Goal: Transaction & Acquisition: Download file/media

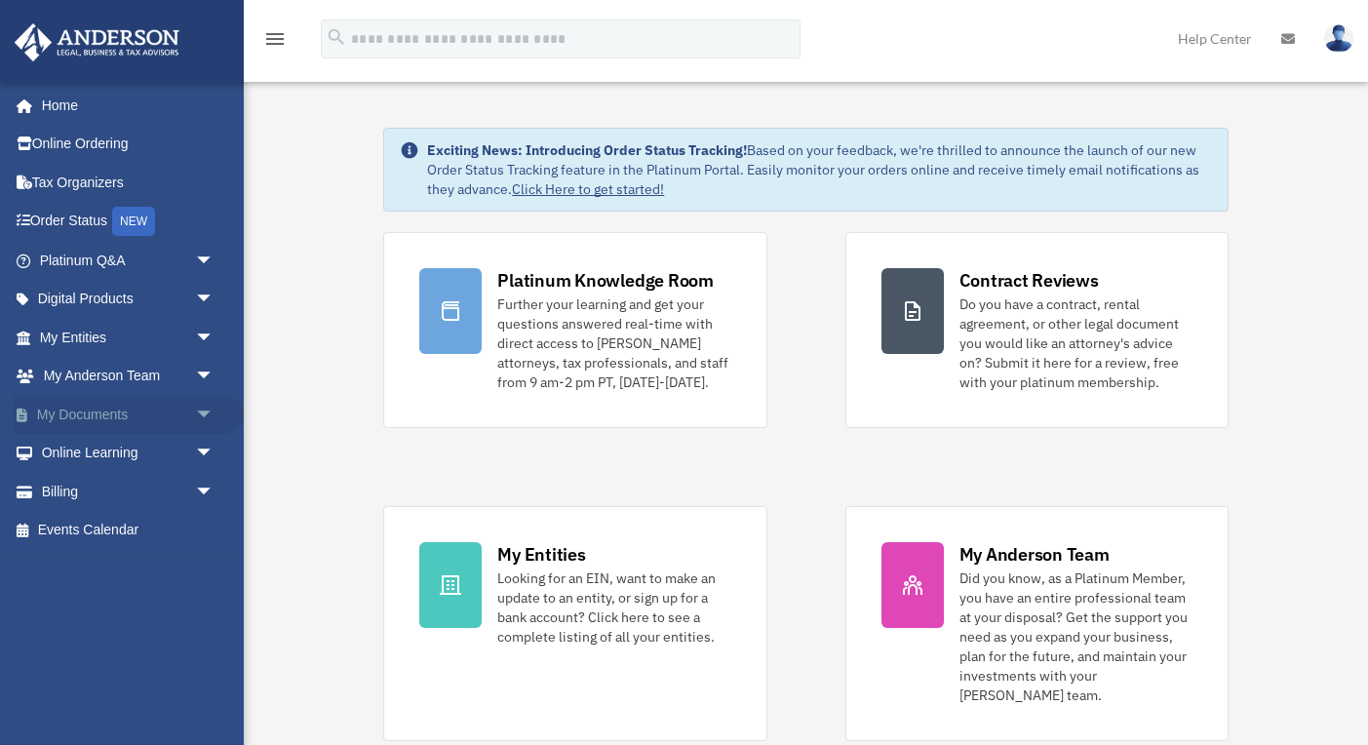
click at [200, 410] on span "arrow_drop_down" at bounding box center [214, 415] width 39 height 40
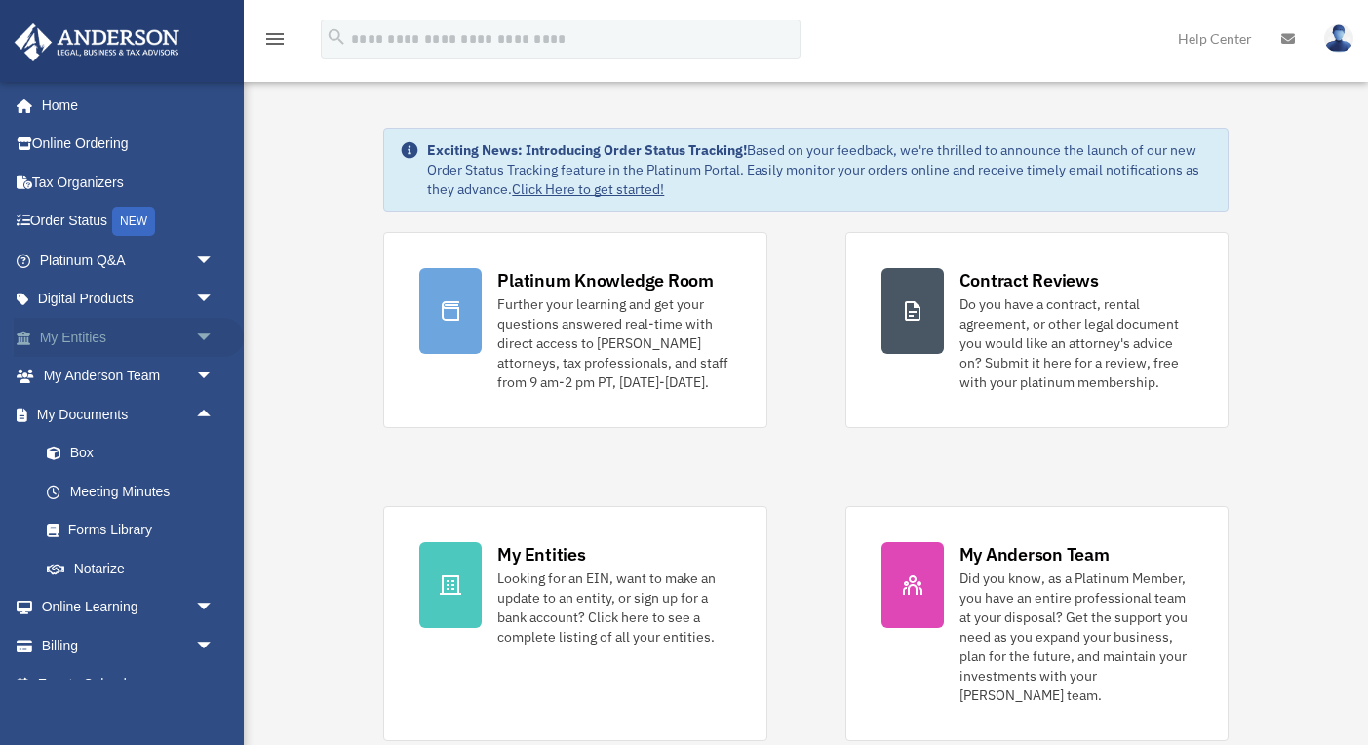
click at [204, 333] on span "arrow_drop_down" at bounding box center [214, 338] width 39 height 40
click at [128, 363] on link "Overview" at bounding box center [135, 376] width 216 height 39
click at [112, 369] on link "Overview" at bounding box center [135, 376] width 216 height 39
click at [91, 357] on link "Overview" at bounding box center [135, 376] width 216 height 39
click at [64, 318] on link "My Entities arrow_drop_up" at bounding box center [129, 337] width 230 height 39
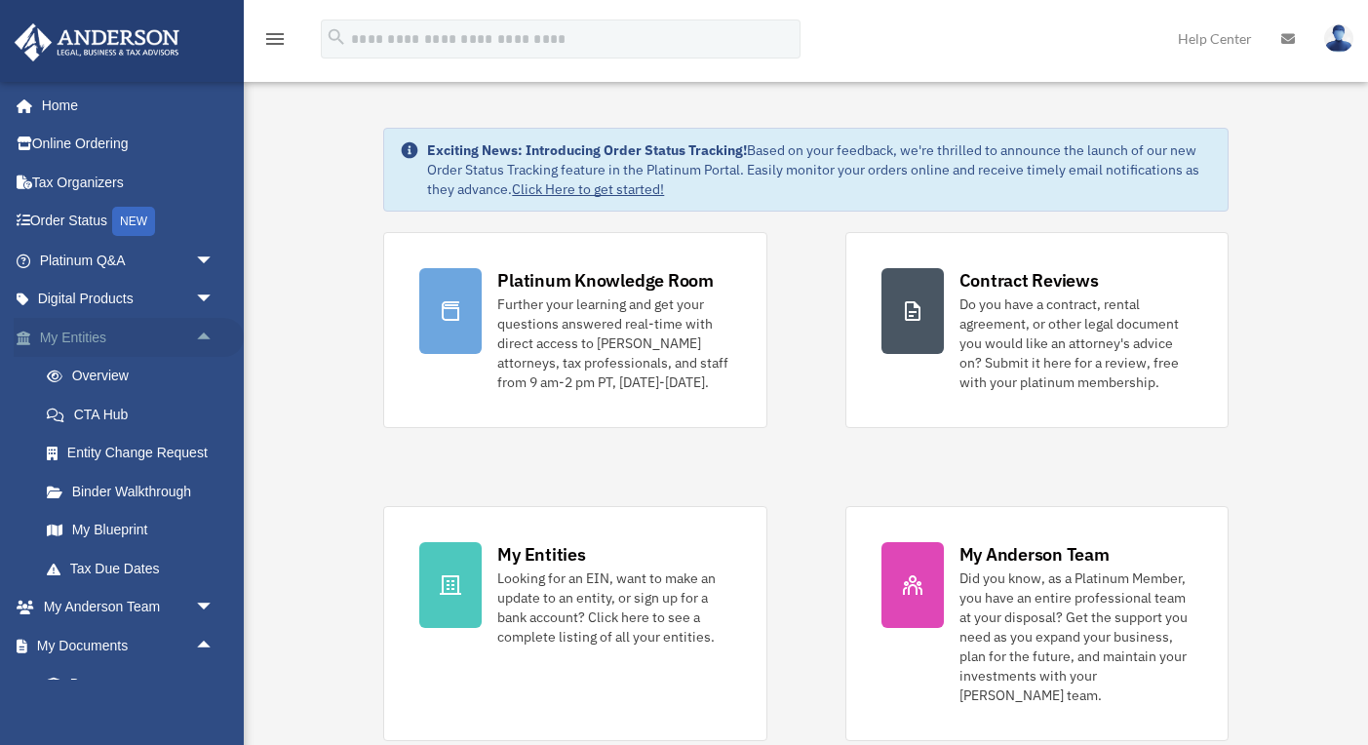
scroll to position [48, 0]
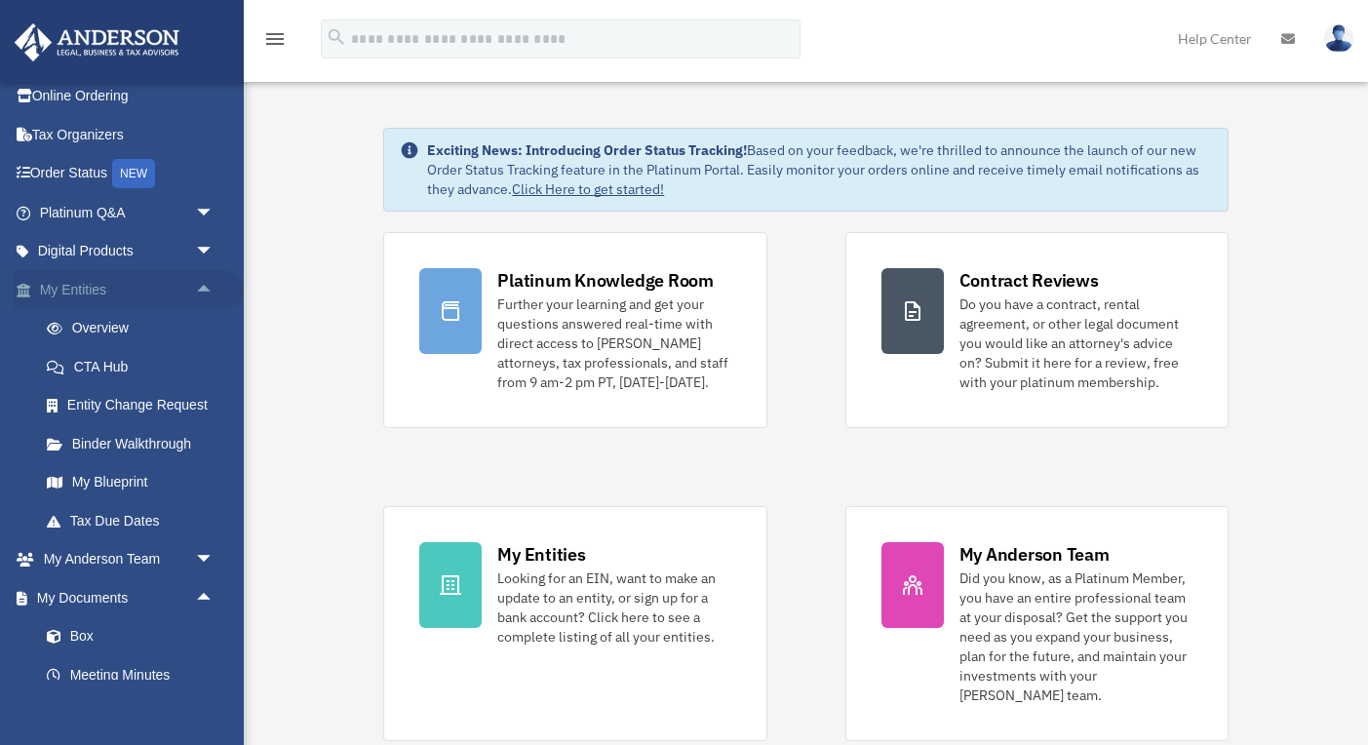
click at [64, 284] on link "My Entities arrow_drop_up" at bounding box center [129, 289] width 230 height 39
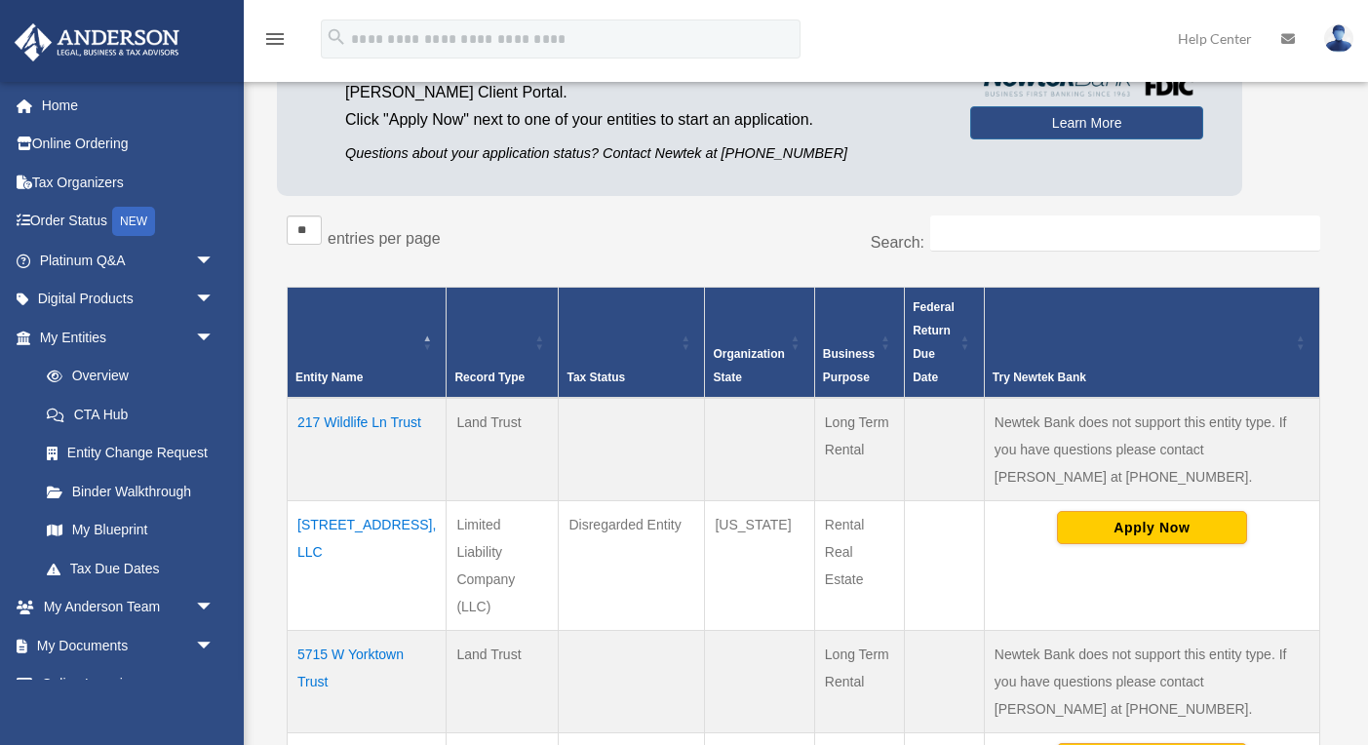
scroll to position [209, 0]
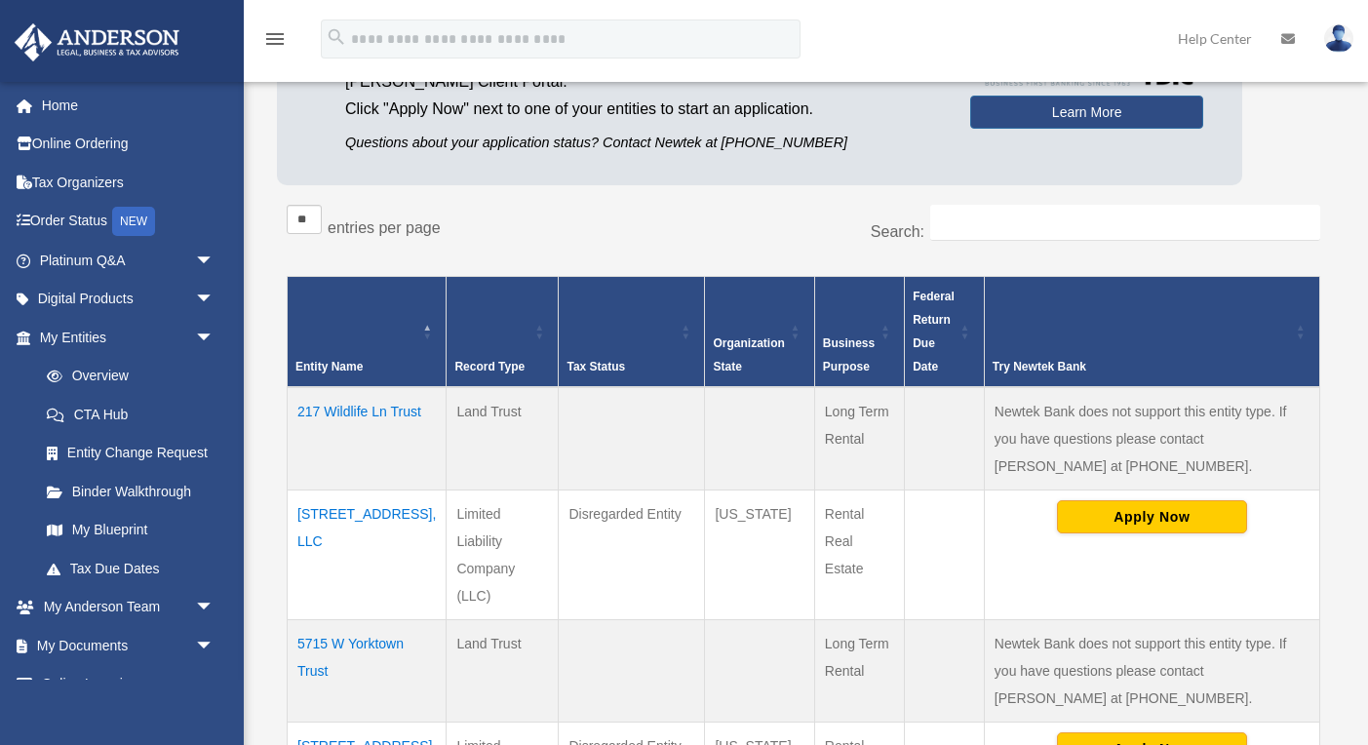
click at [345, 405] on td "217 Wildlife Ln Trust" at bounding box center [367, 438] width 159 height 103
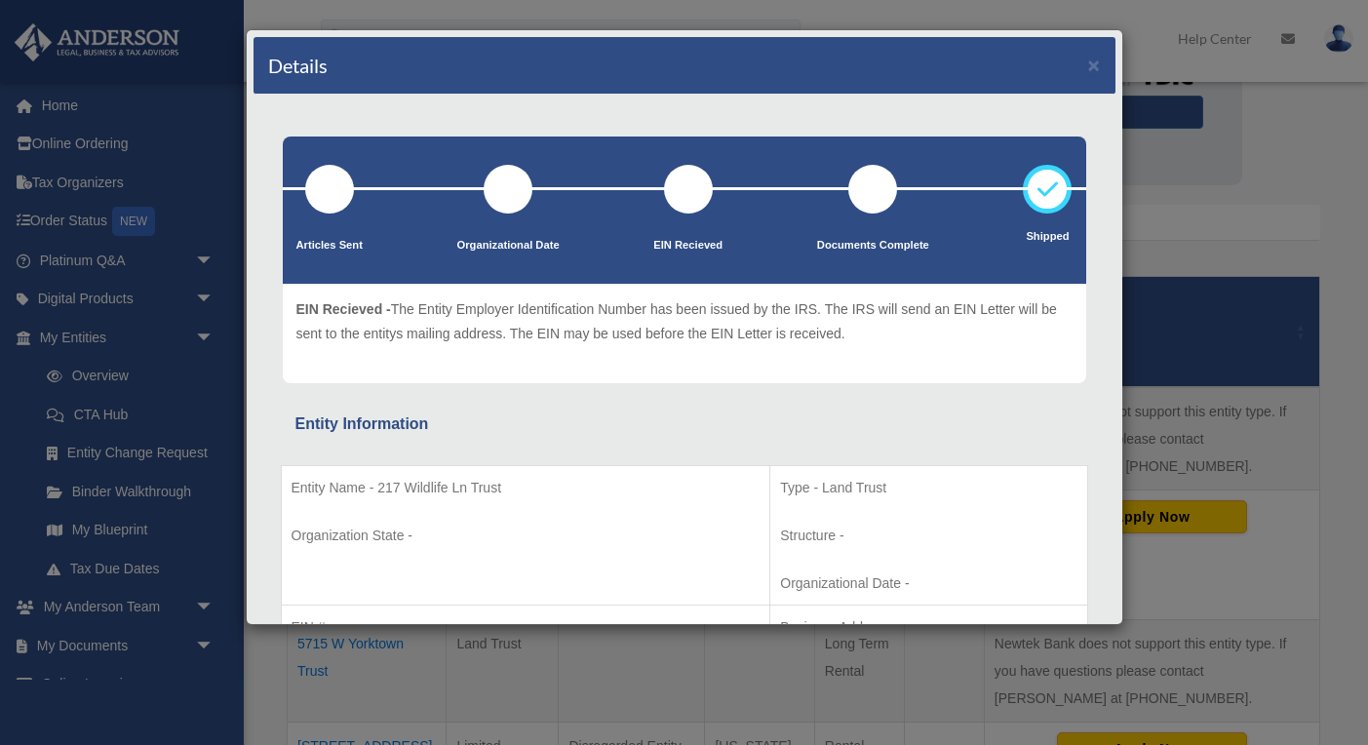
scroll to position [0, 0]
click at [1092, 68] on button "×" at bounding box center [1094, 65] width 13 height 20
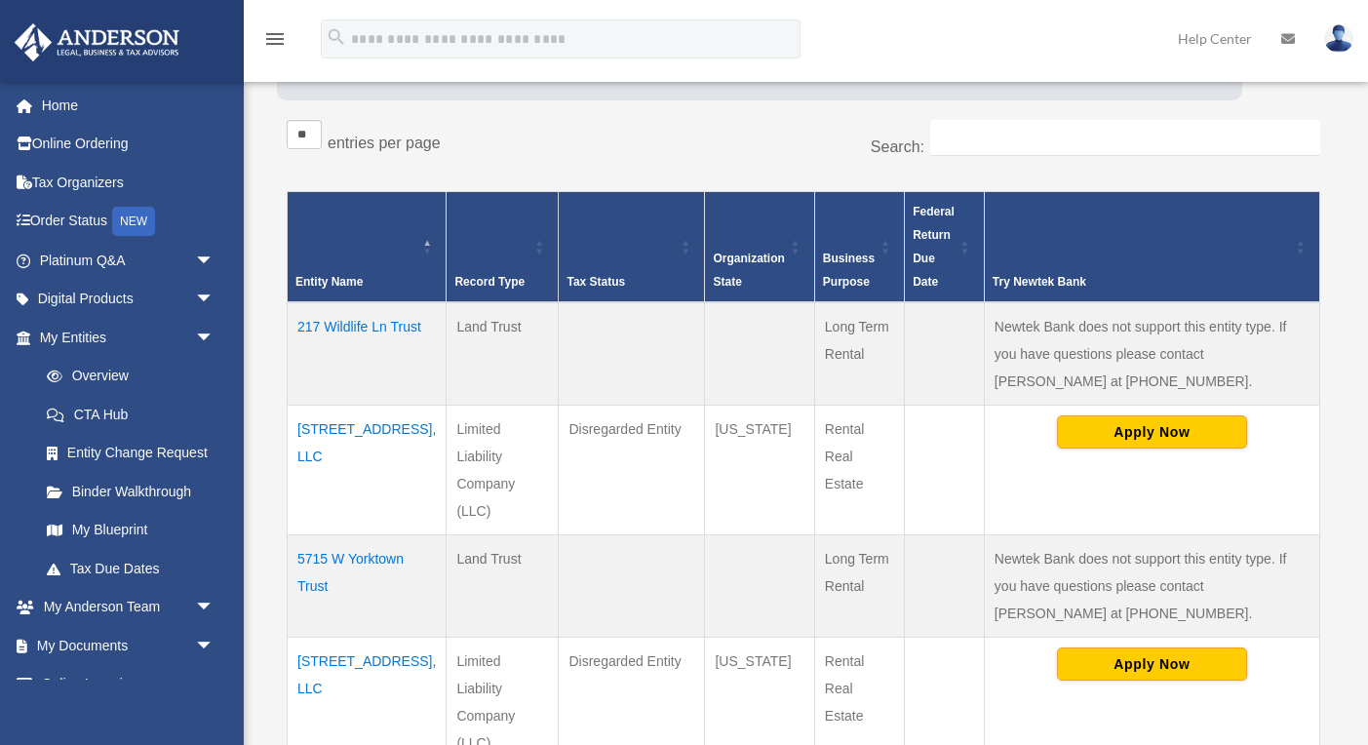
scroll to position [328, 0]
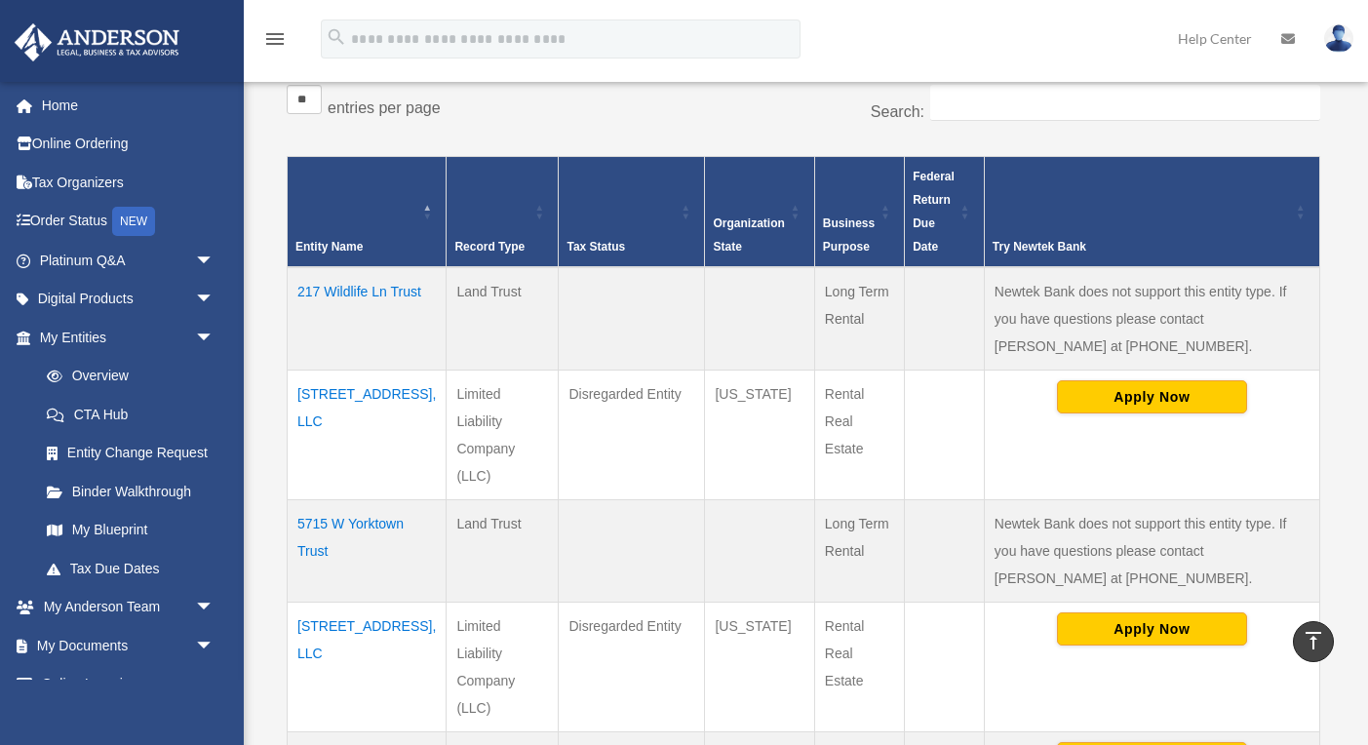
click at [346, 393] on td "217 Wildlife LN, LLC" at bounding box center [367, 435] width 159 height 130
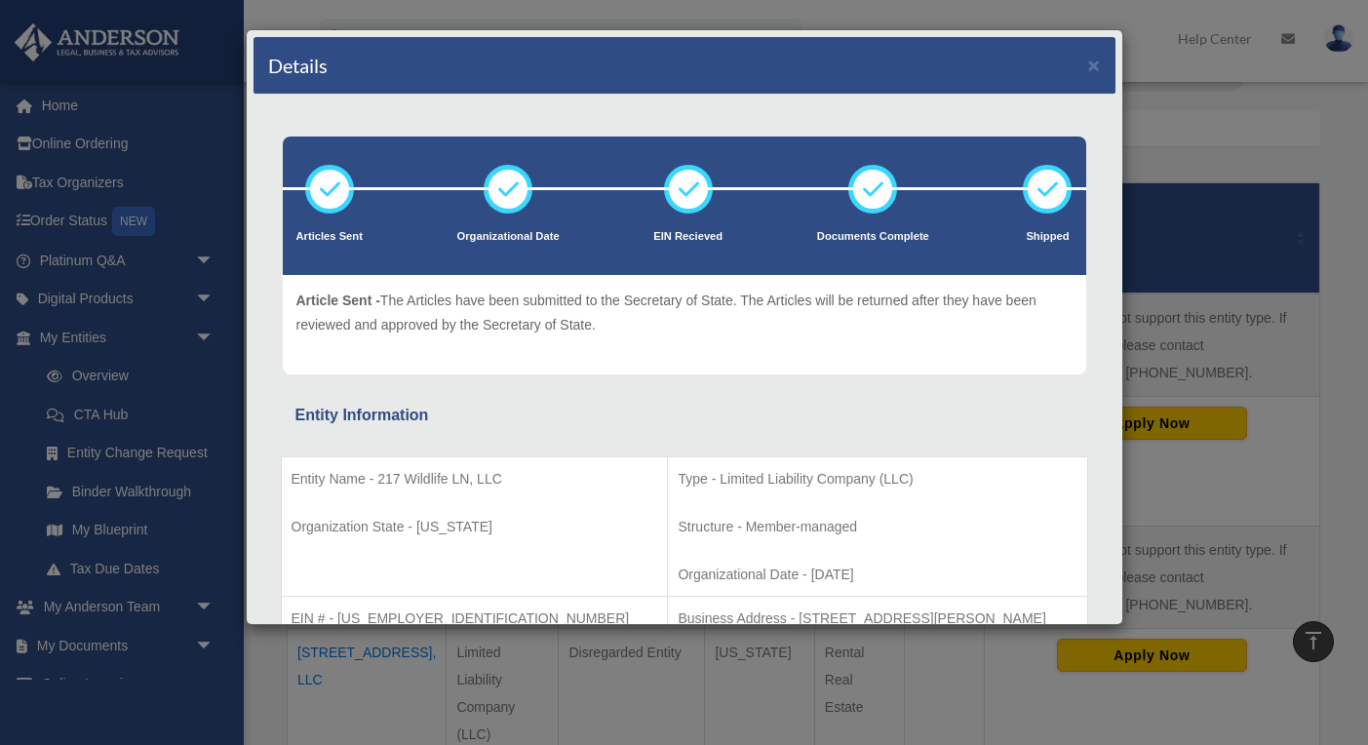
scroll to position [275, 0]
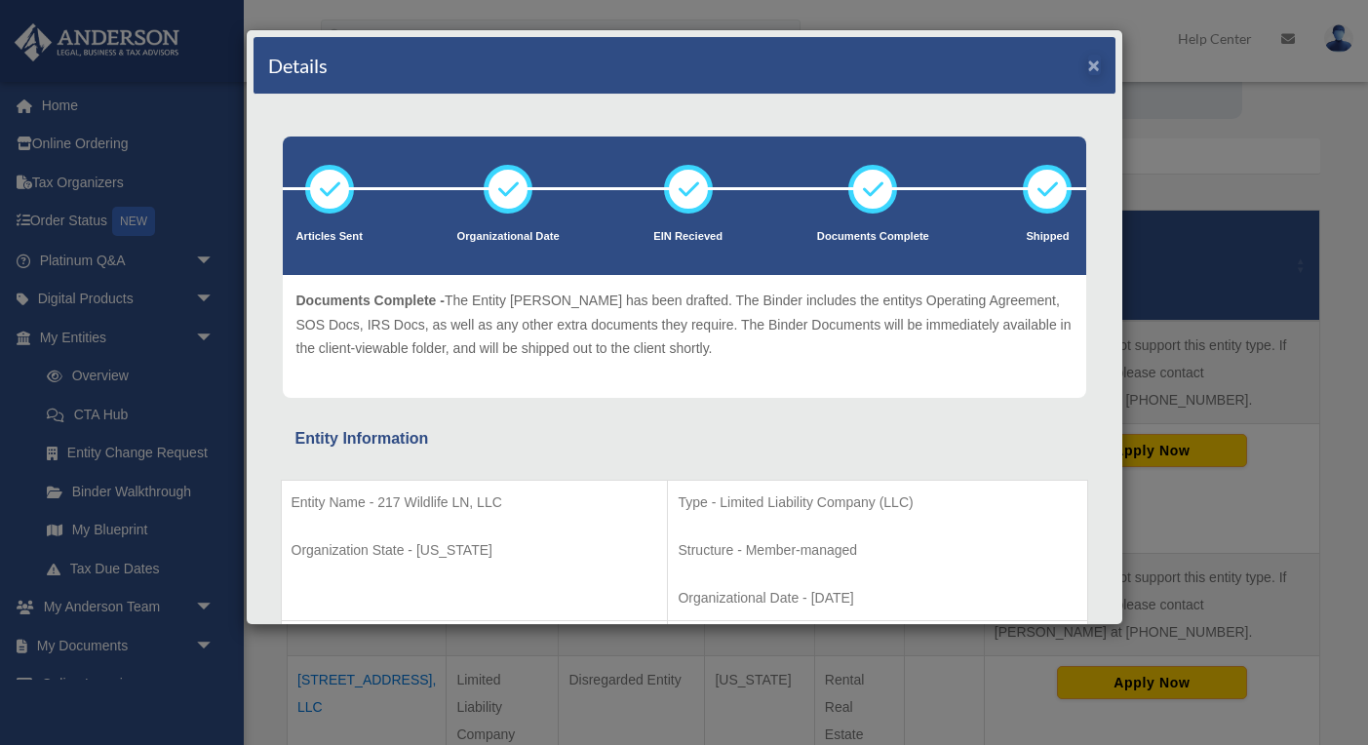
click at [1088, 63] on button "×" at bounding box center [1094, 65] width 13 height 20
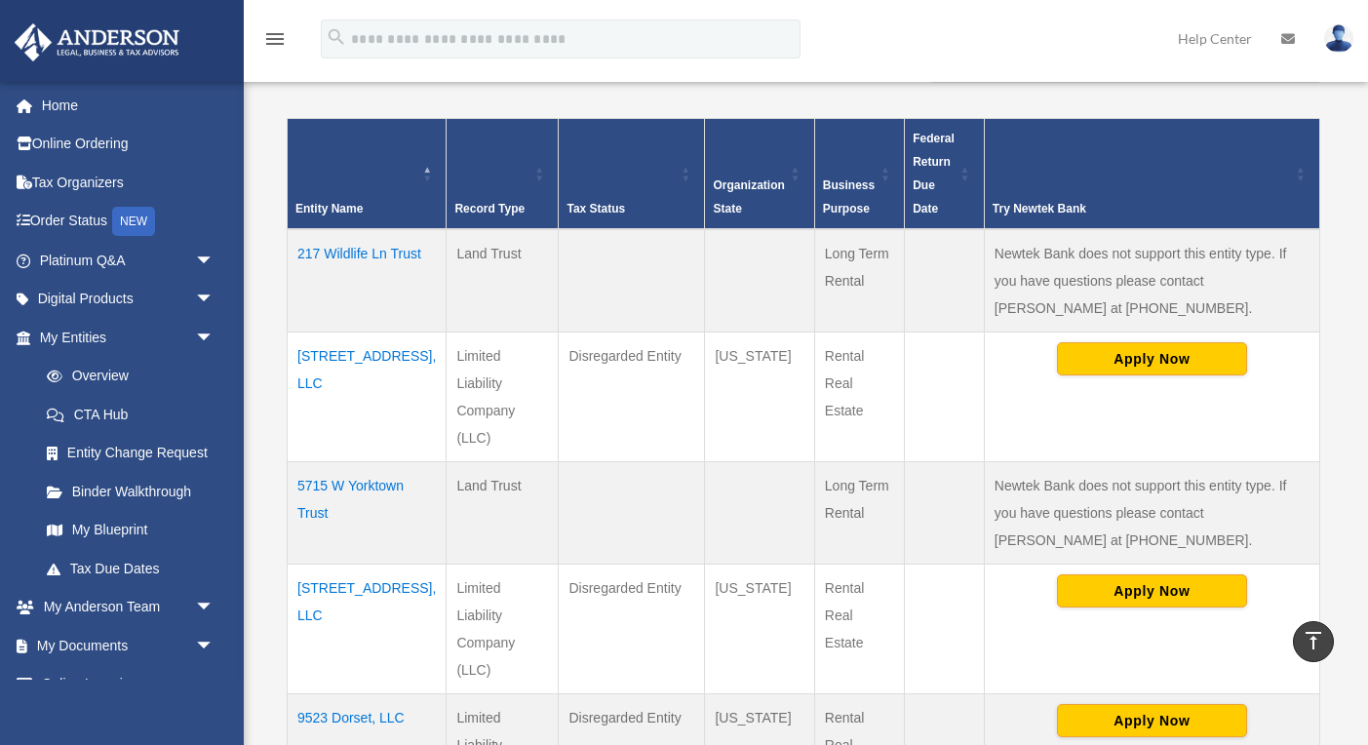
scroll to position [369, 0]
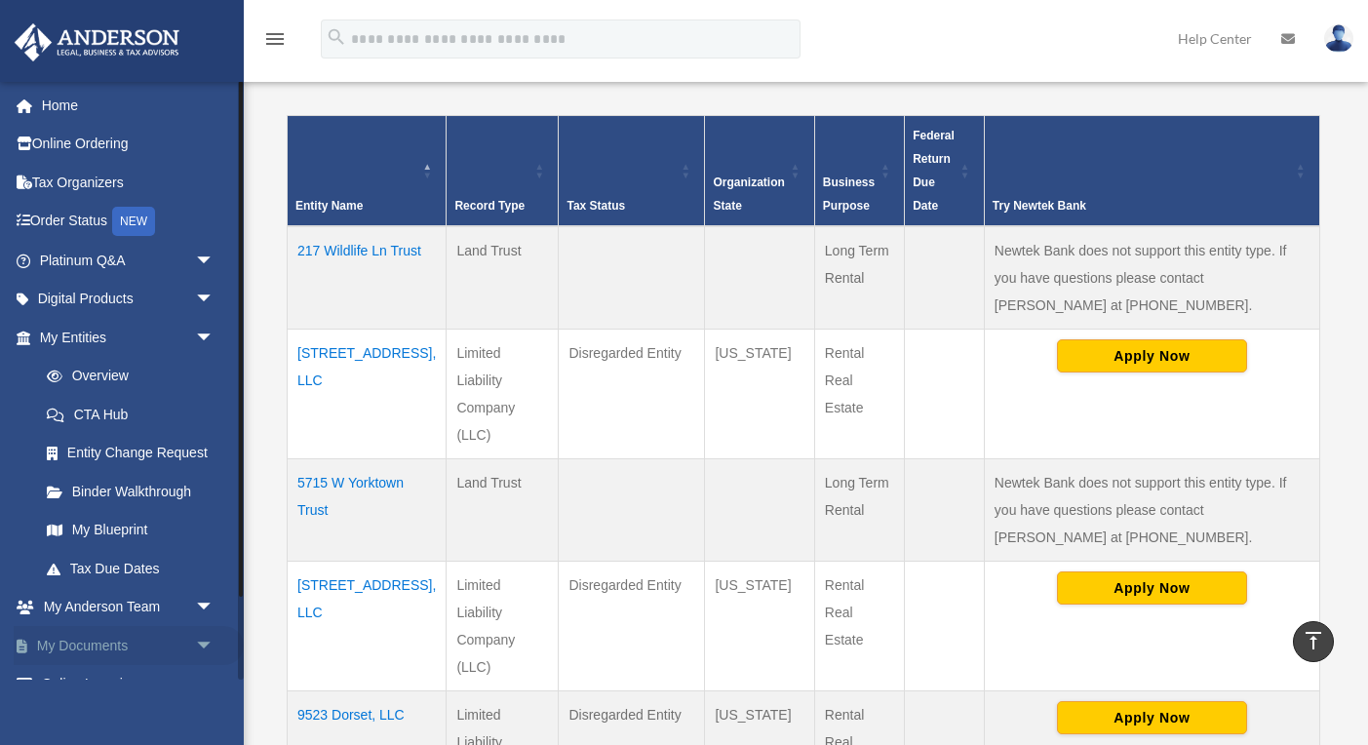
click at [195, 635] on span "arrow_drop_down" at bounding box center [214, 646] width 39 height 40
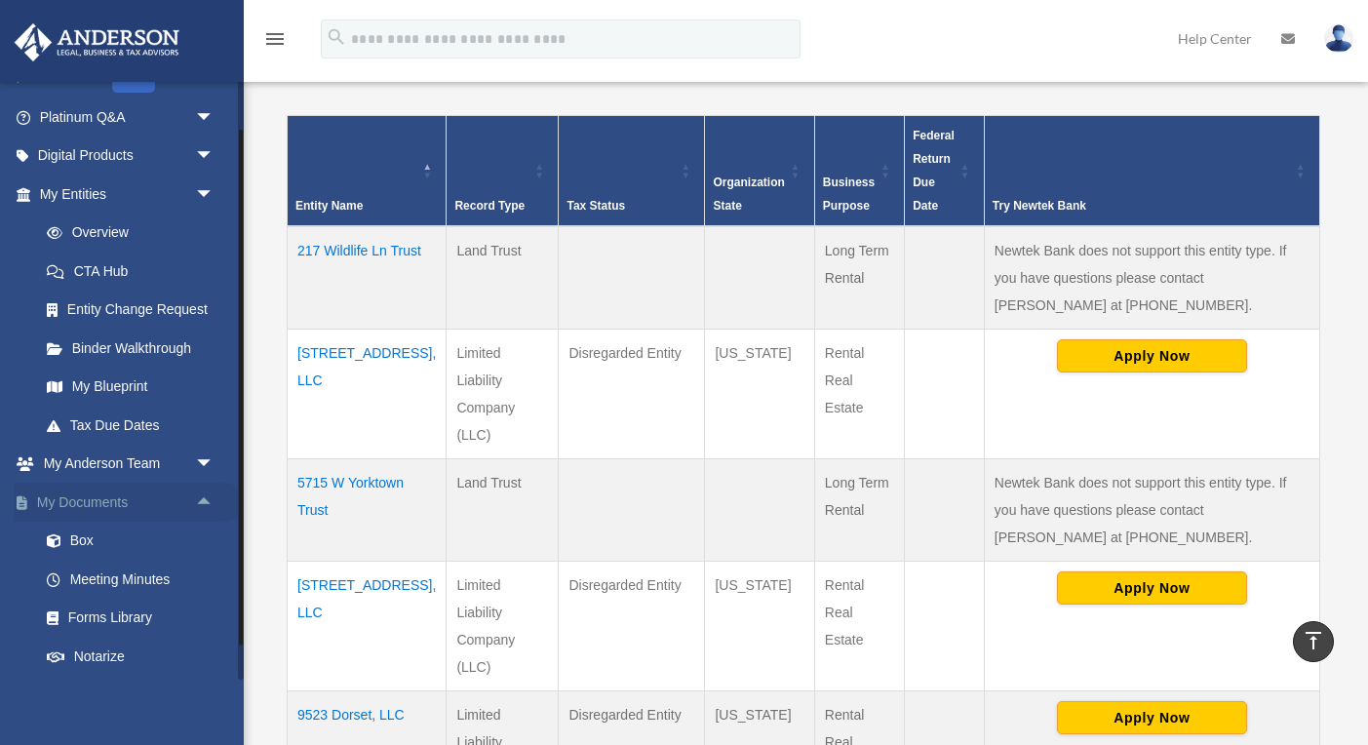
scroll to position [145, 0]
click at [76, 526] on link "Box" at bounding box center [135, 539] width 216 height 39
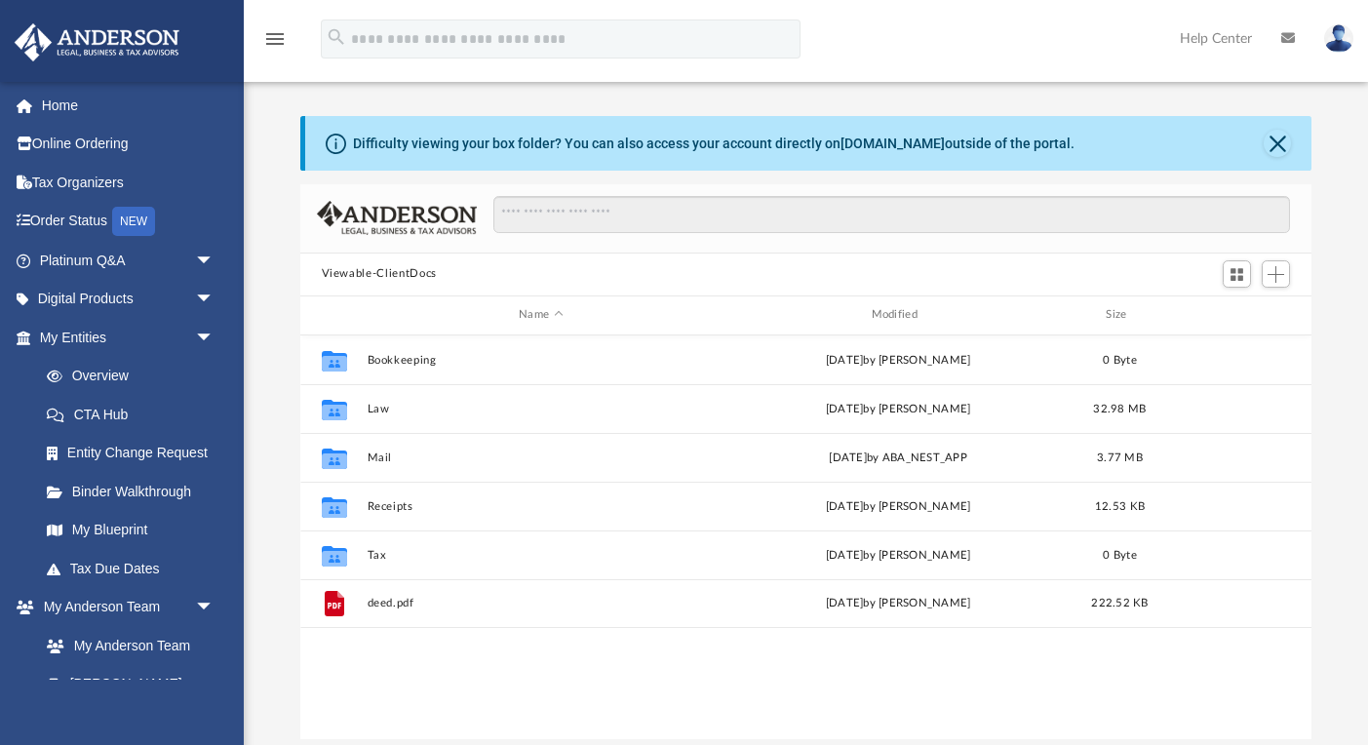
scroll to position [444, 1011]
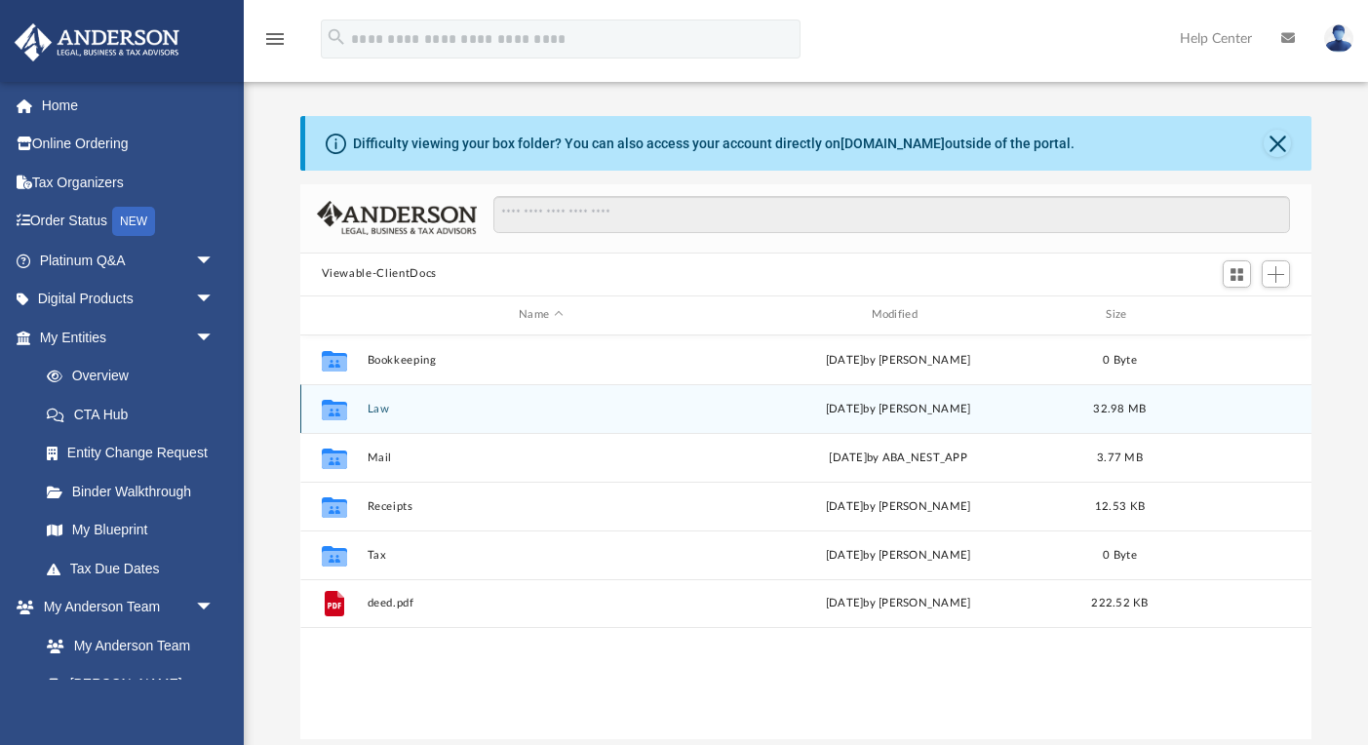
click at [350, 408] on div "Collaborated Folder" at bounding box center [333, 408] width 49 height 31
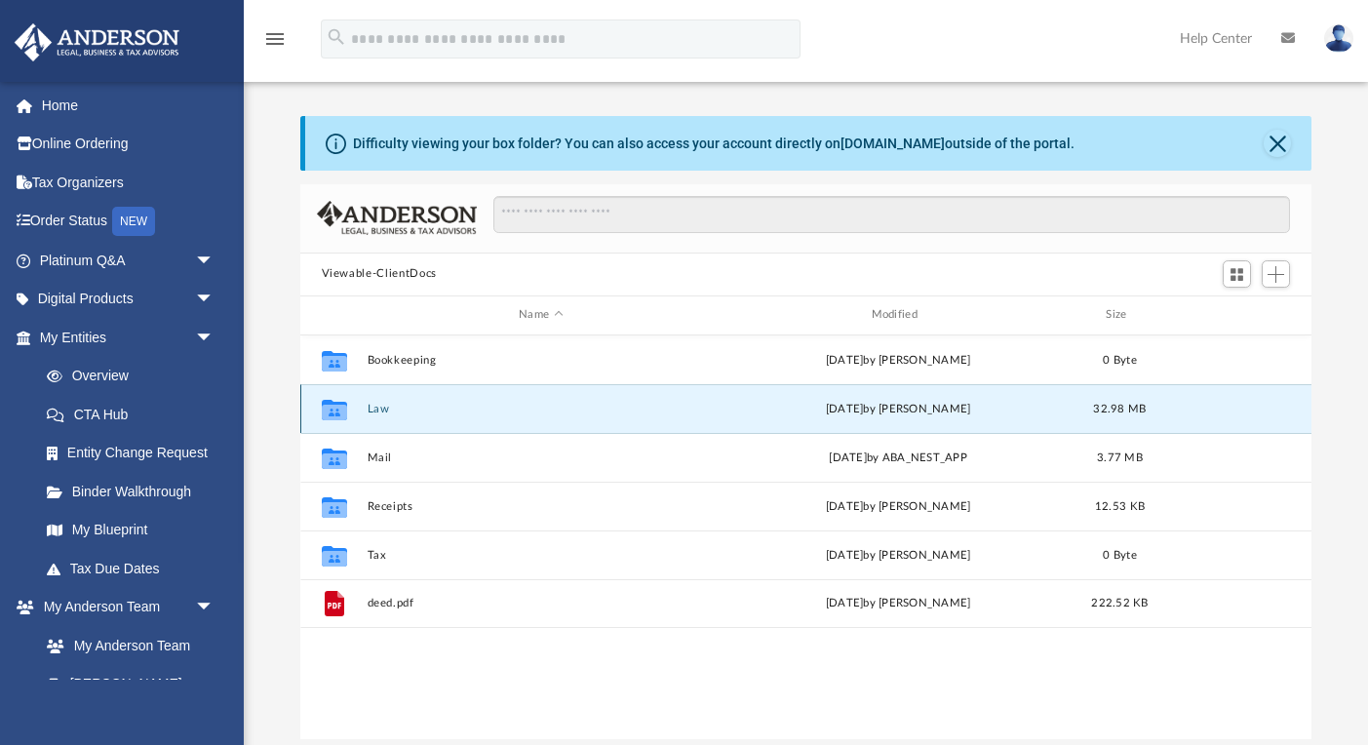
click at [328, 407] on icon "grid" at bounding box center [333, 412] width 25 height 16
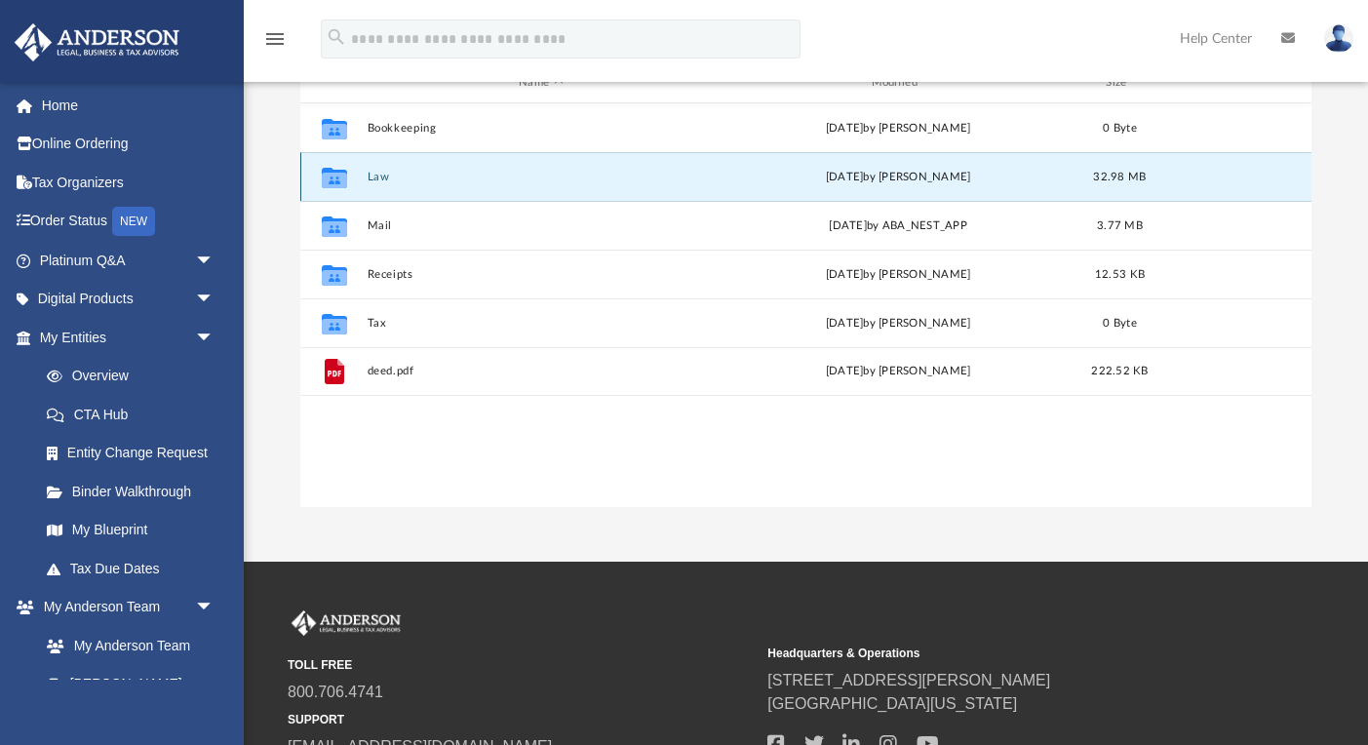
scroll to position [231, 0]
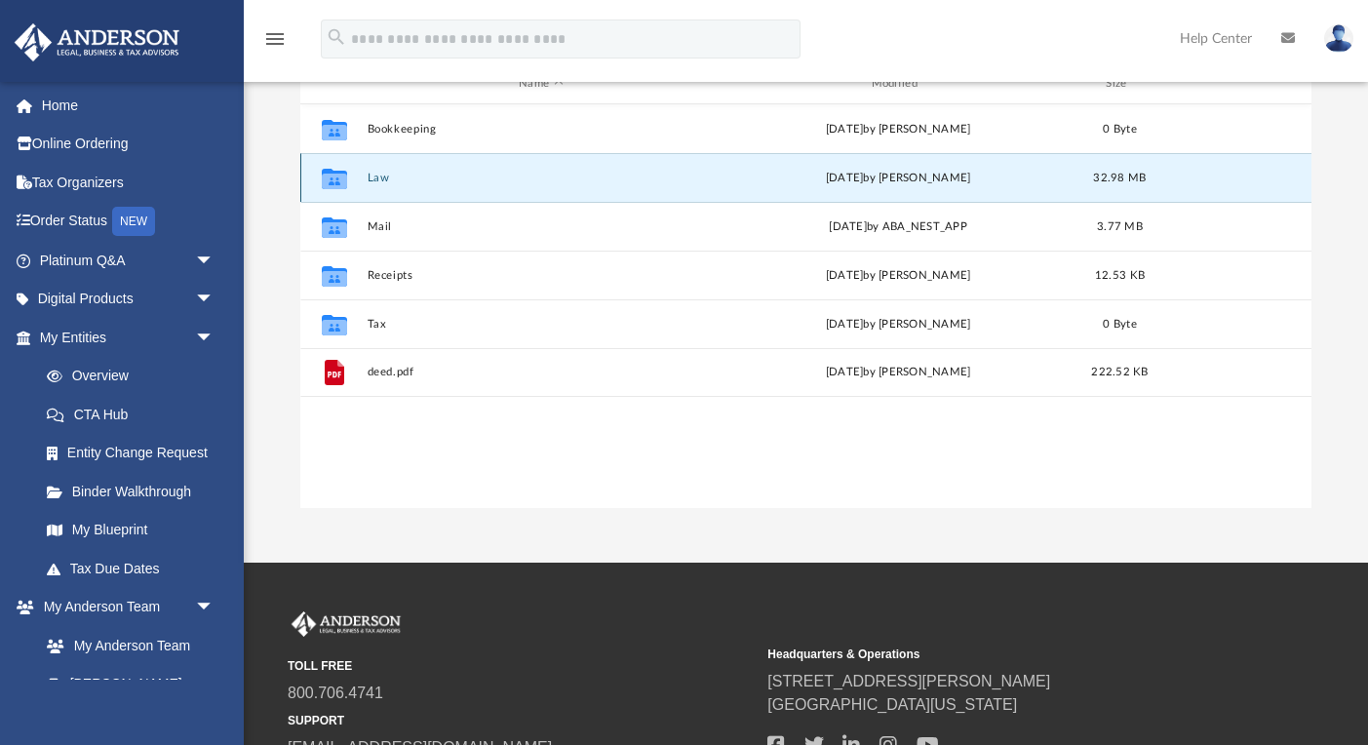
click at [388, 178] on button "Law" at bounding box center [541, 178] width 348 height 13
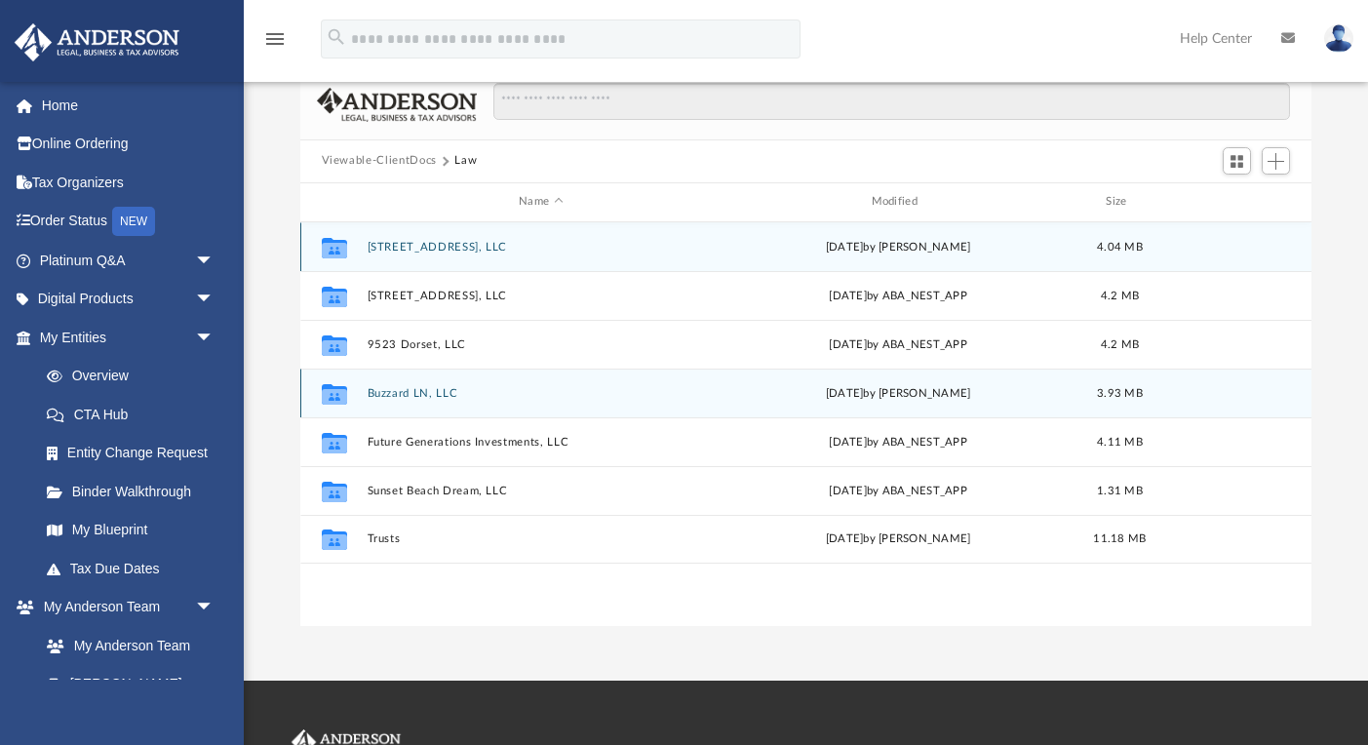
scroll to position [98, 0]
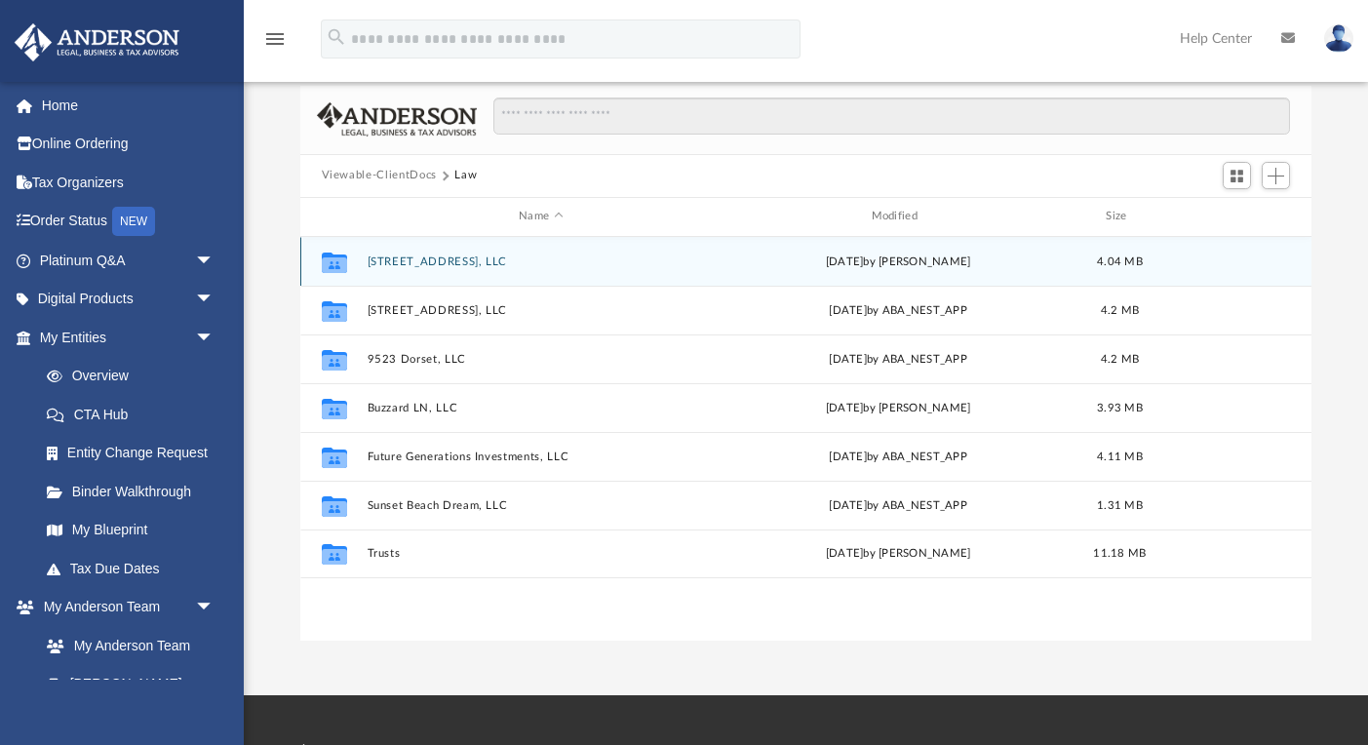
click at [412, 262] on button "217 Wildlife LN, LLC" at bounding box center [541, 261] width 348 height 13
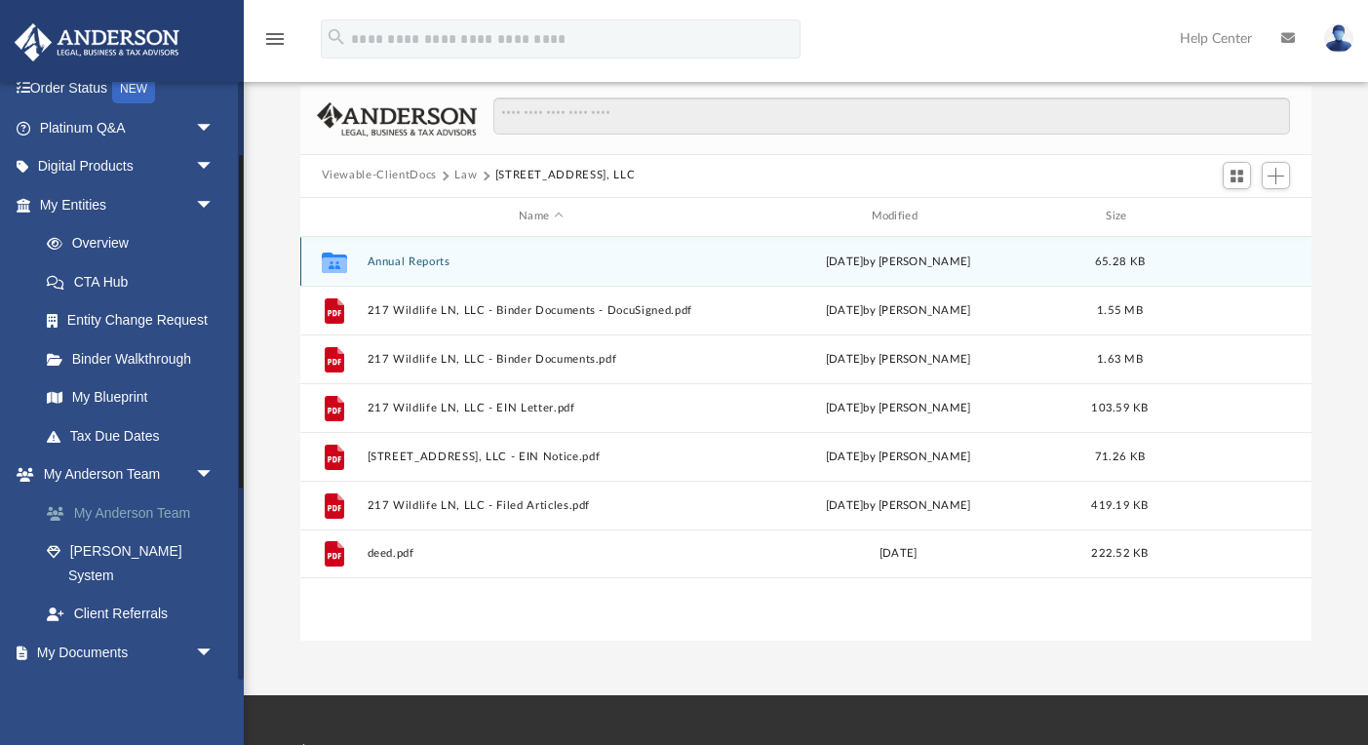
scroll to position [120, 0]
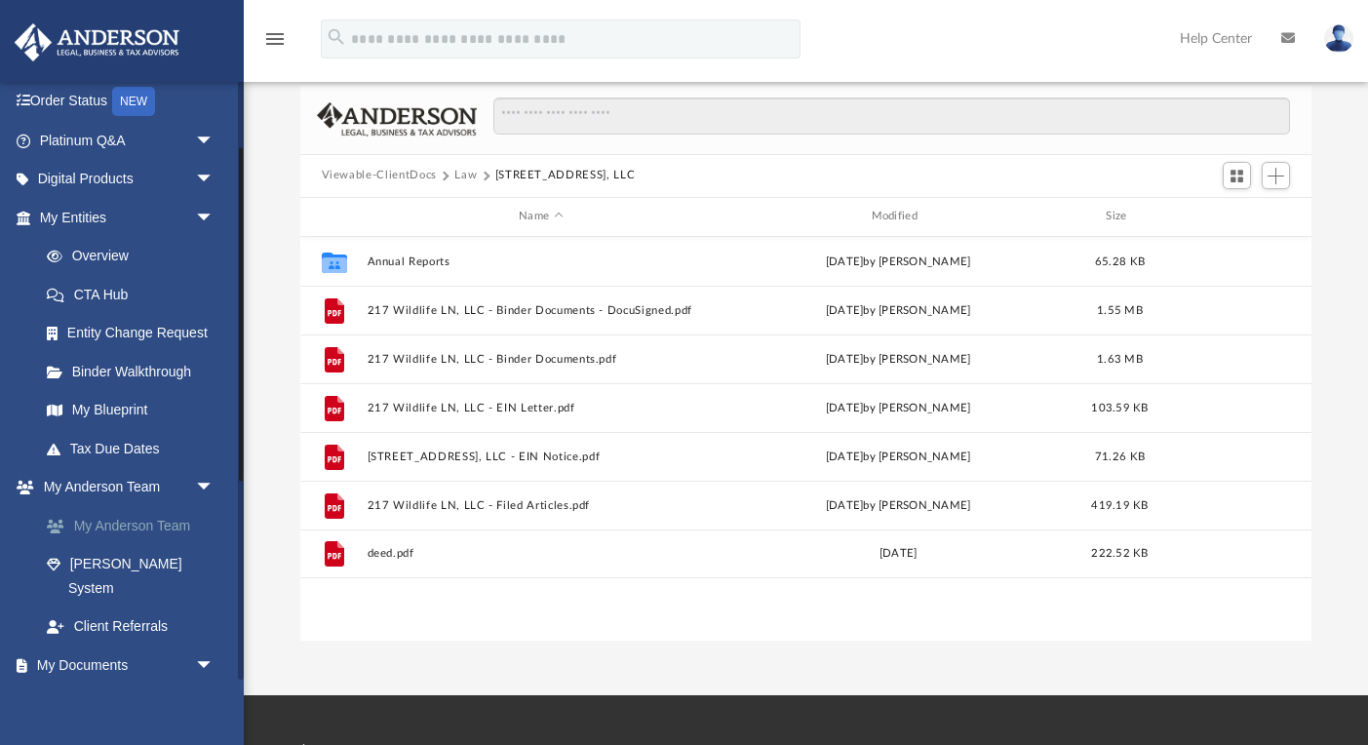
click at [123, 521] on link "My Anderson Team" at bounding box center [135, 525] width 216 height 39
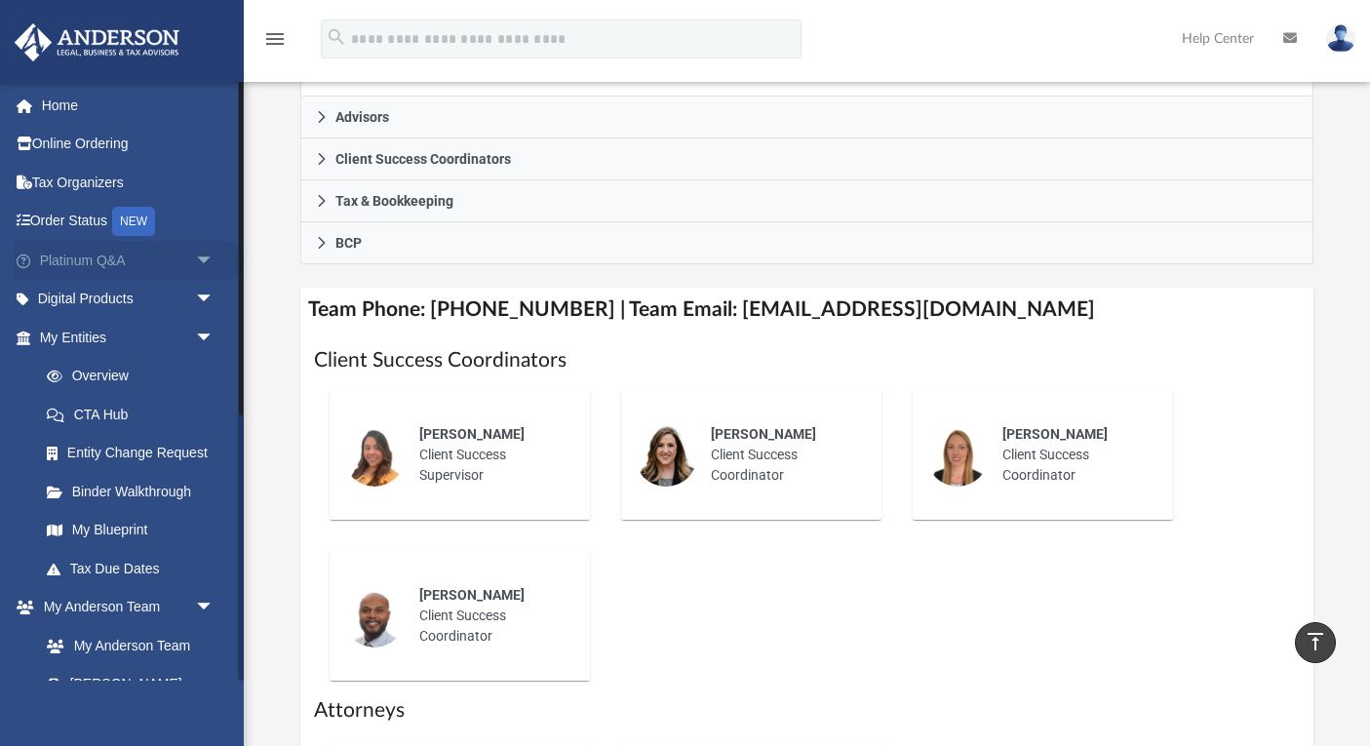
click at [195, 257] on span "arrow_drop_down" at bounding box center [214, 261] width 39 height 40
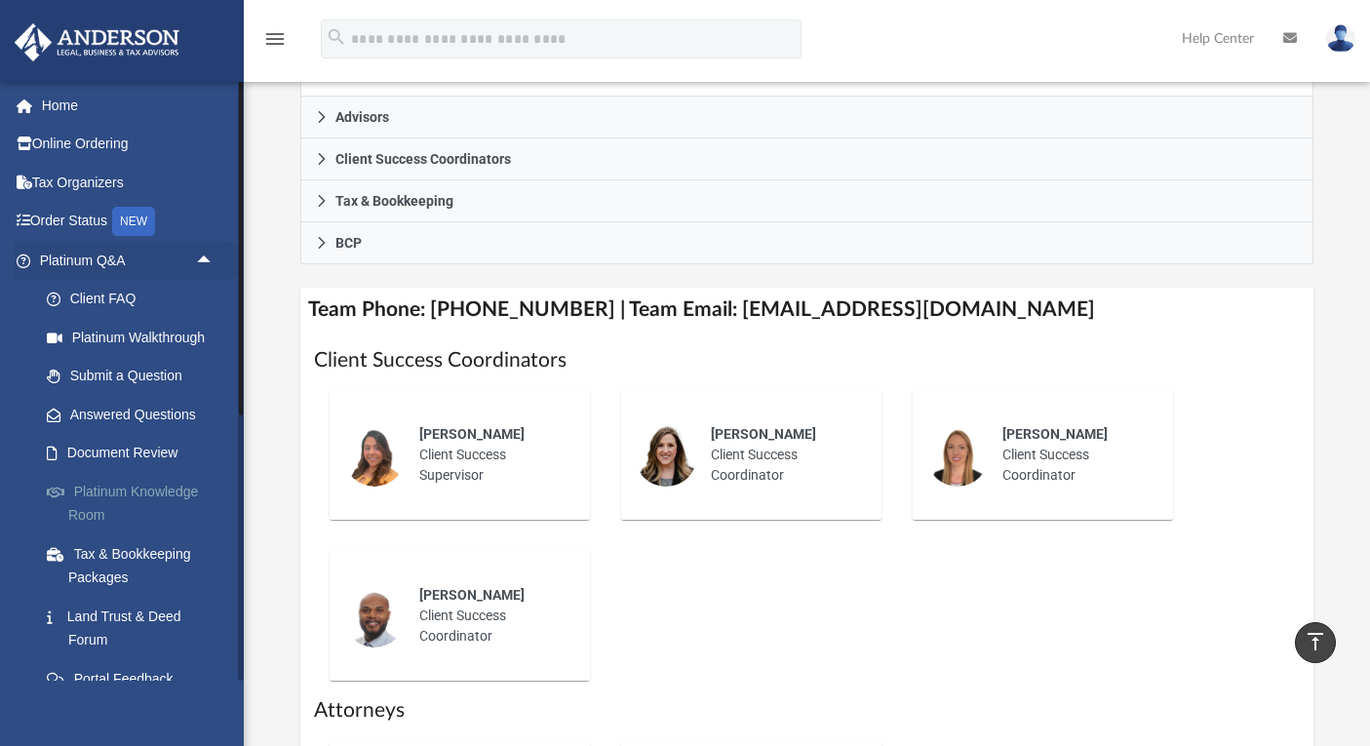
click at [97, 486] on link "Platinum Knowledge Room" at bounding box center [135, 503] width 216 height 62
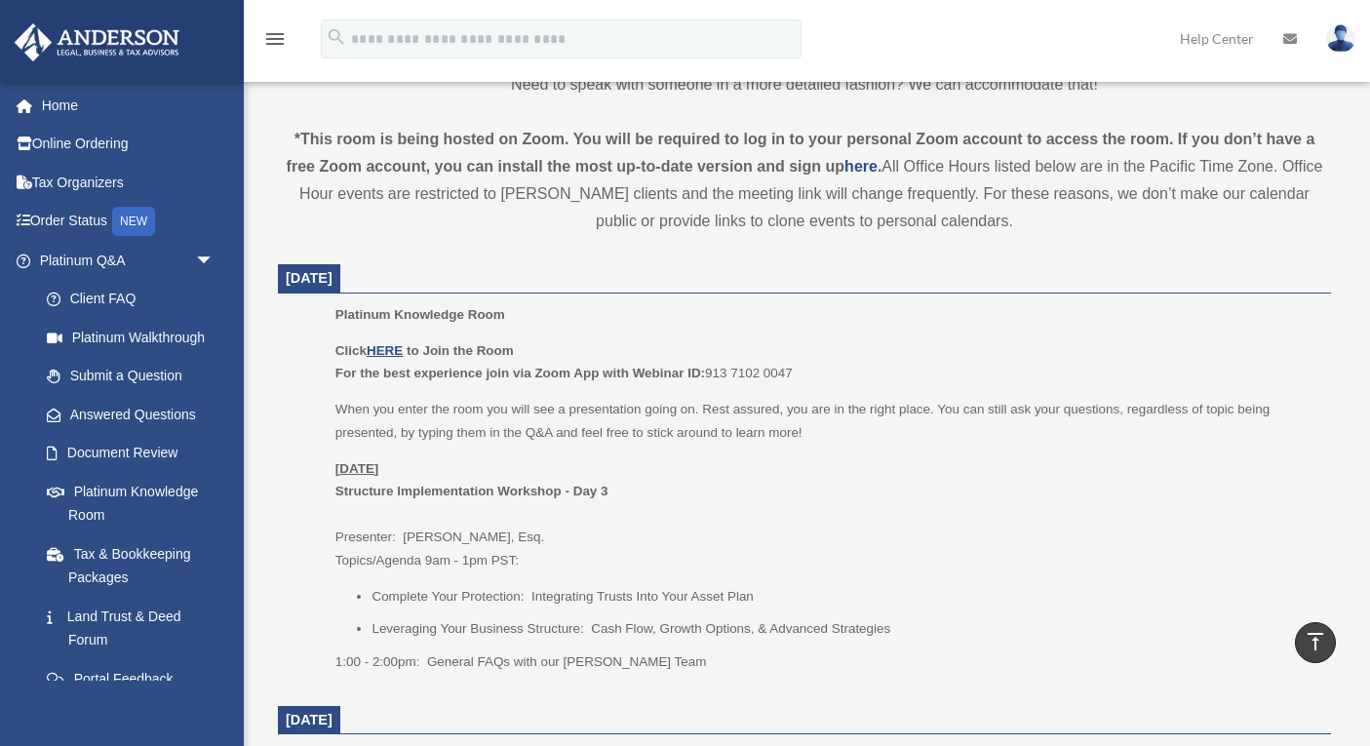
scroll to position [651, 0]
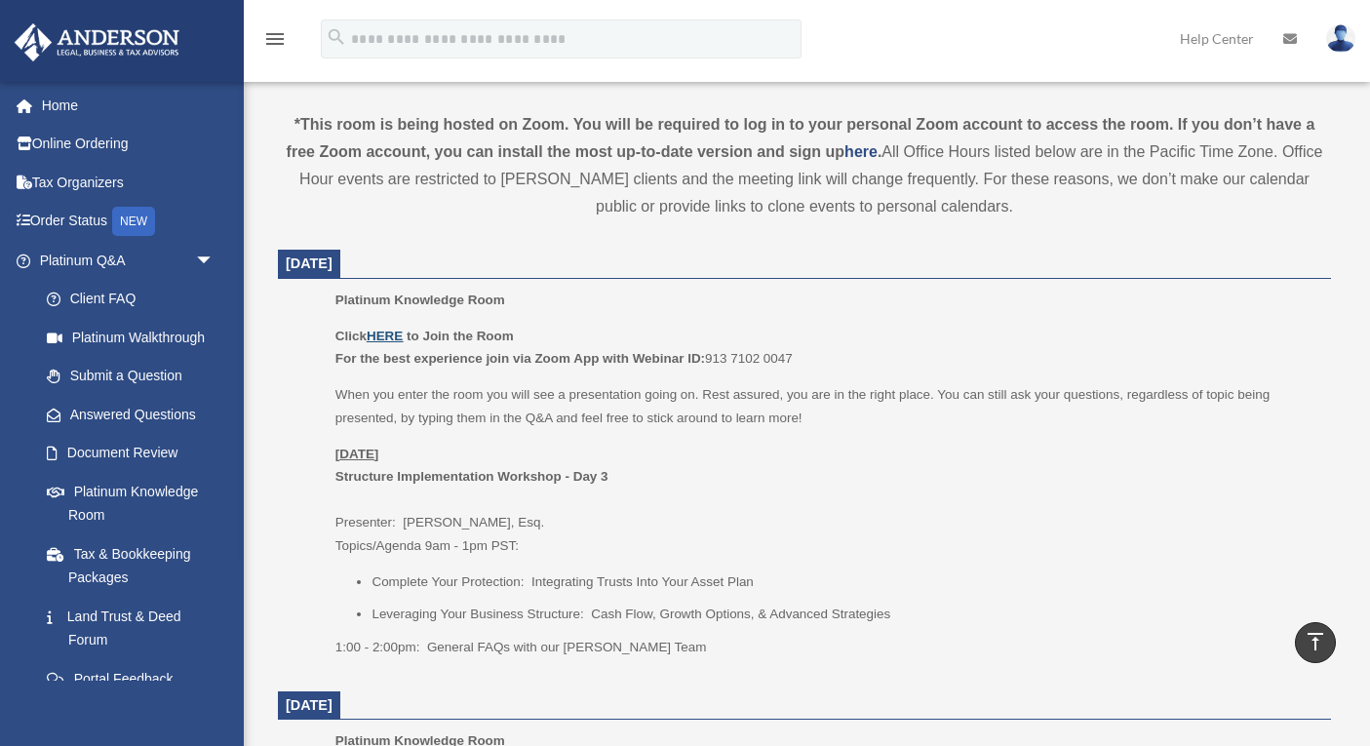
click at [383, 332] on u "HERE" at bounding box center [385, 335] width 36 height 15
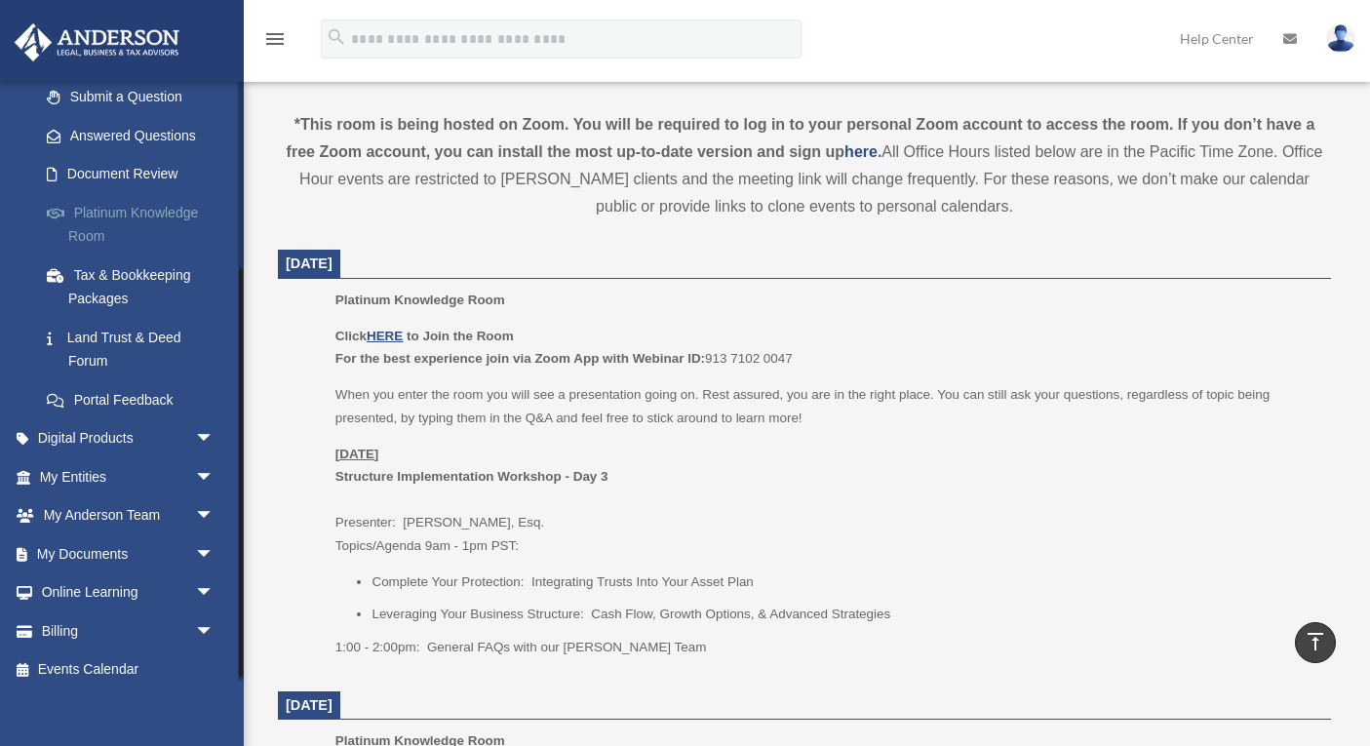
scroll to position [280, 0]
click at [82, 469] on link "My Entities arrow_drop_down" at bounding box center [129, 475] width 230 height 39
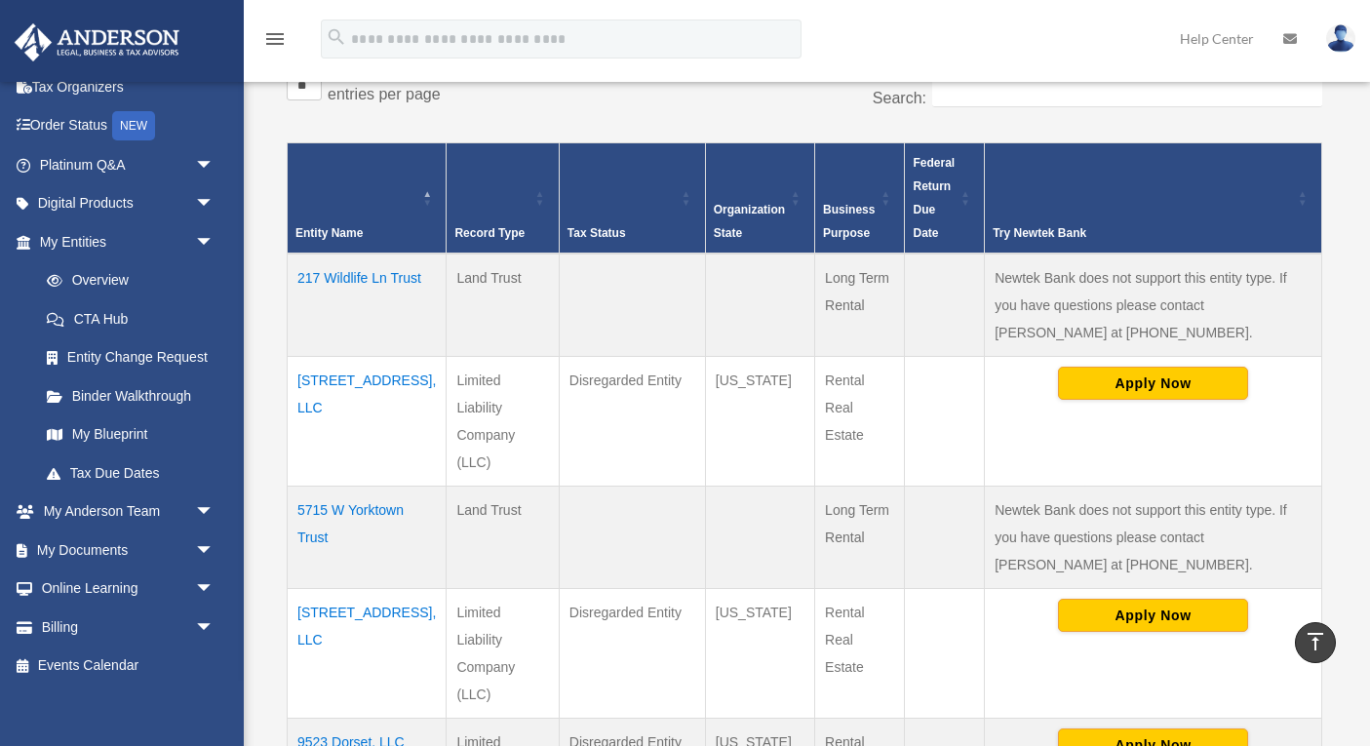
scroll to position [273, 0]
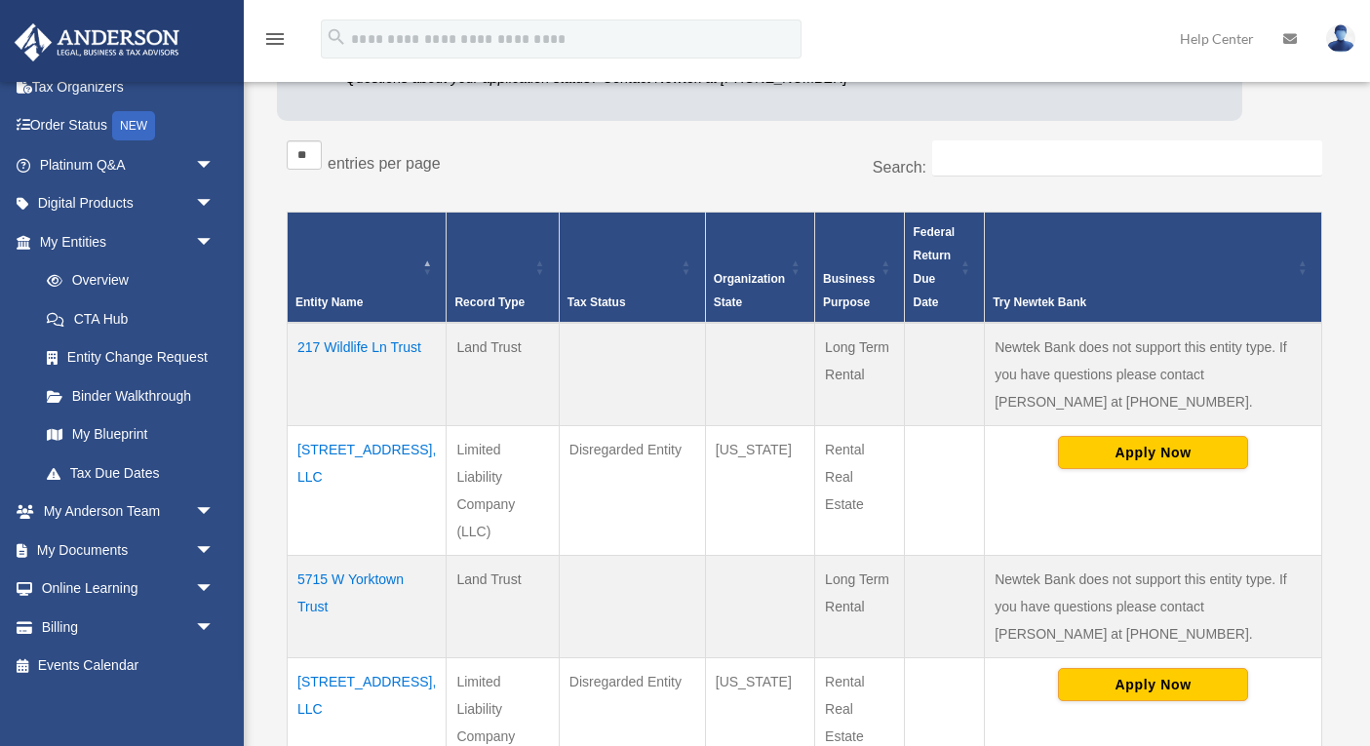
click at [343, 446] on td "[STREET_ADDRESS], LLC" at bounding box center [367, 491] width 159 height 130
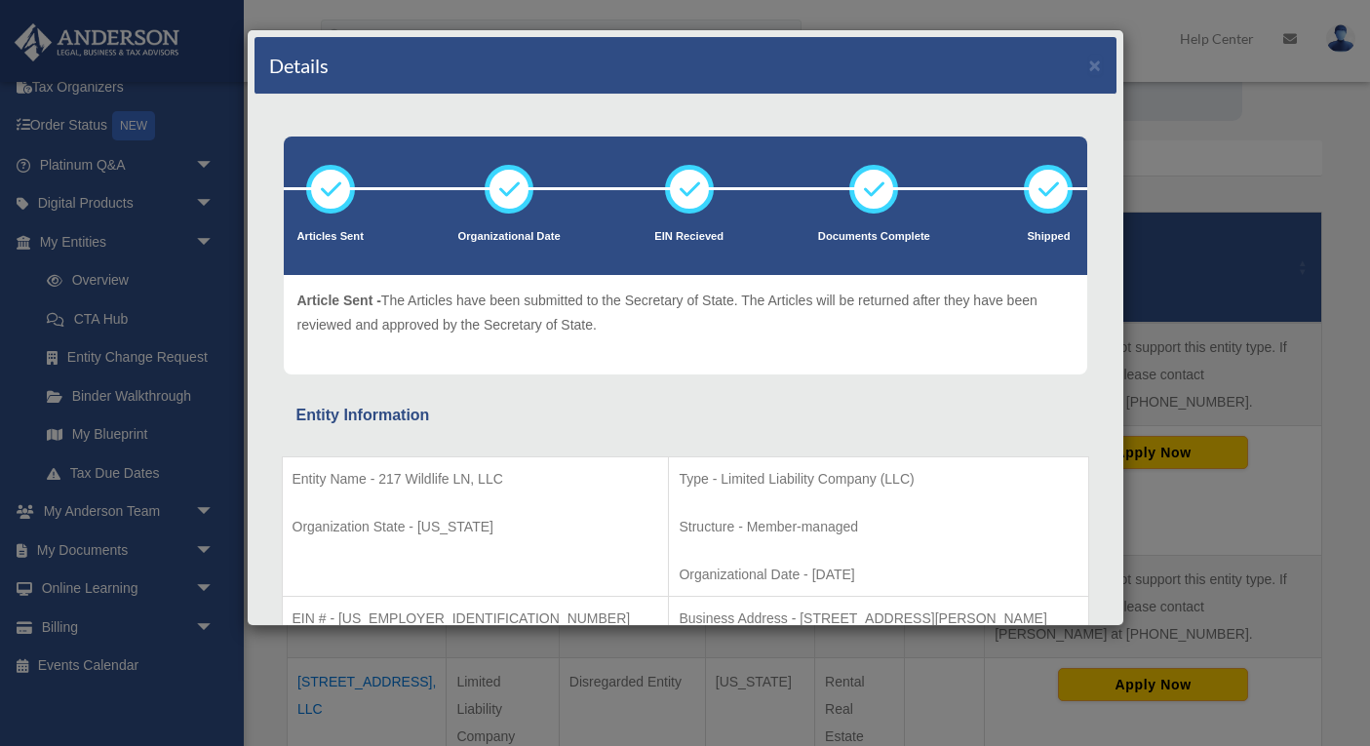
scroll to position [0, 0]
click at [1093, 67] on button "×" at bounding box center [1095, 65] width 13 height 20
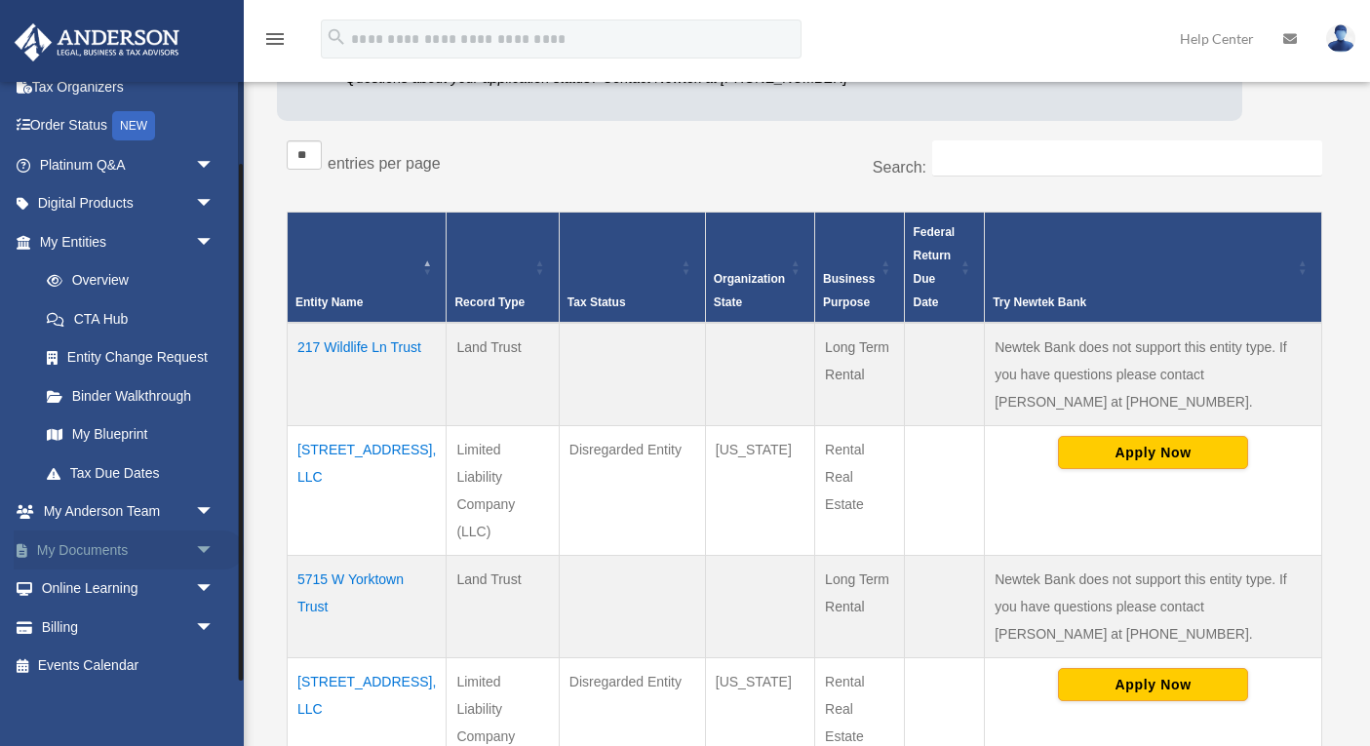
click at [106, 557] on link "My Documents arrow_drop_down" at bounding box center [129, 549] width 230 height 39
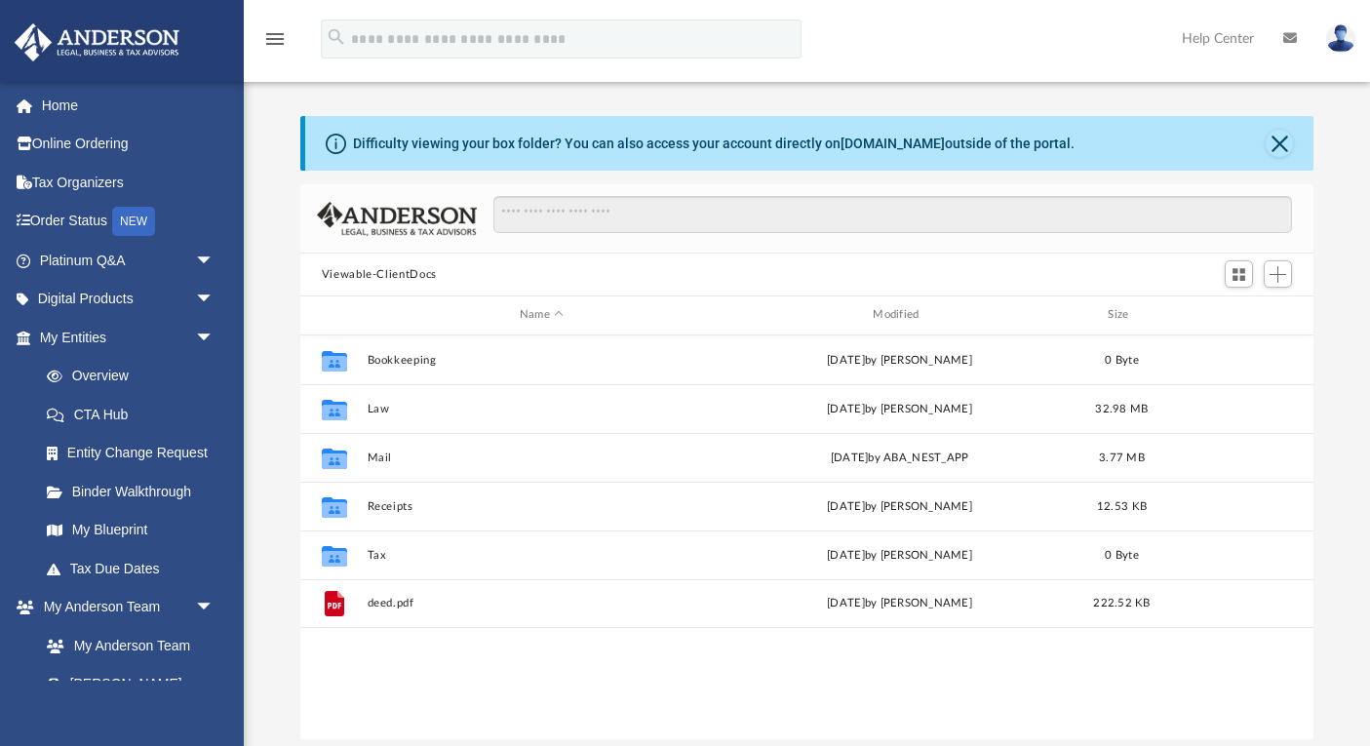
scroll to position [444, 1013]
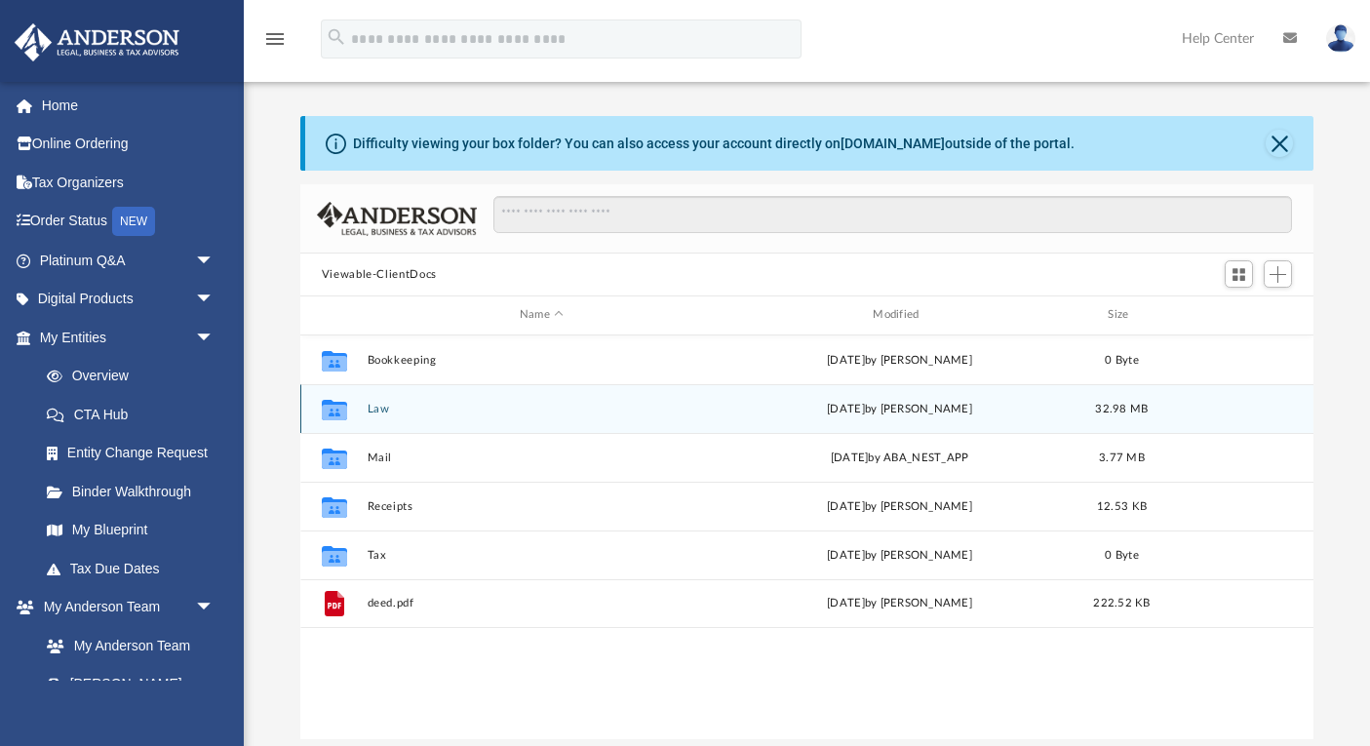
click at [387, 404] on button "Law" at bounding box center [541, 409] width 349 height 13
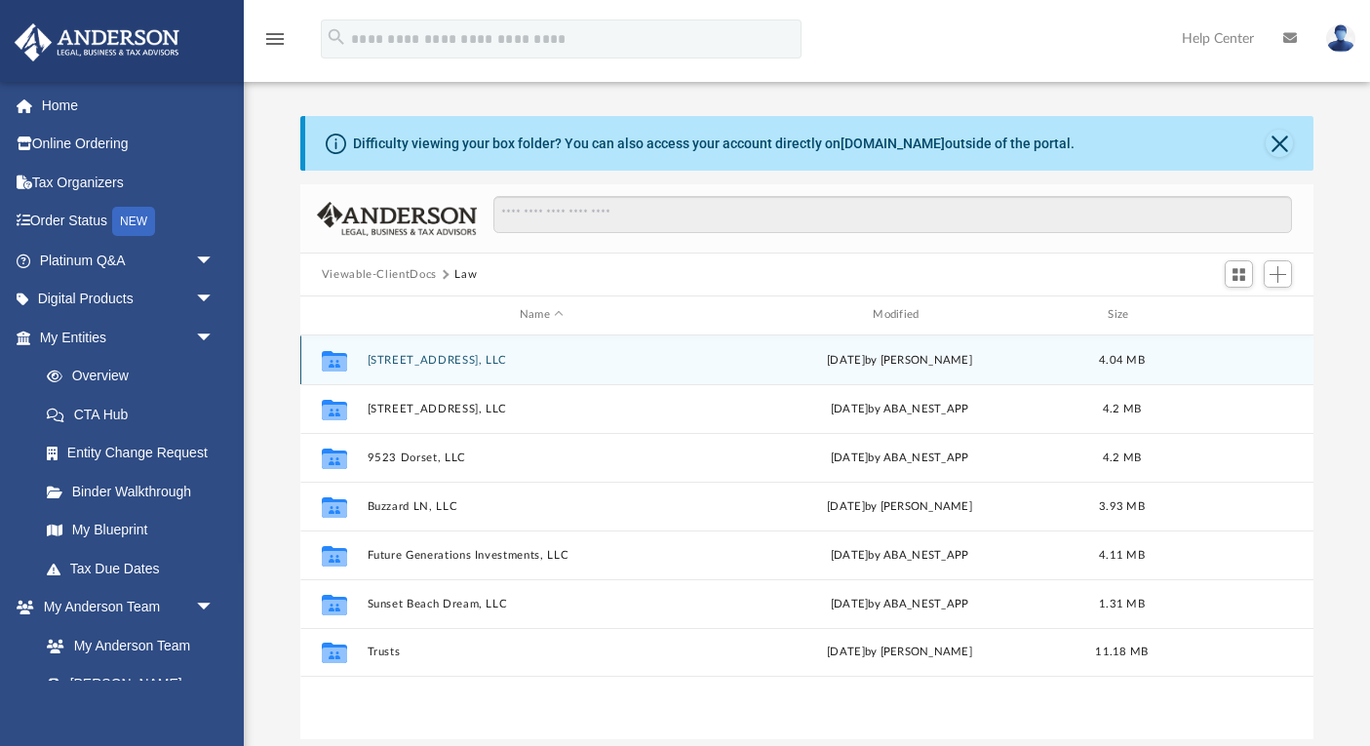
click at [480, 360] on button "[STREET_ADDRESS], LLC" at bounding box center [541, 360] width 349 height 13
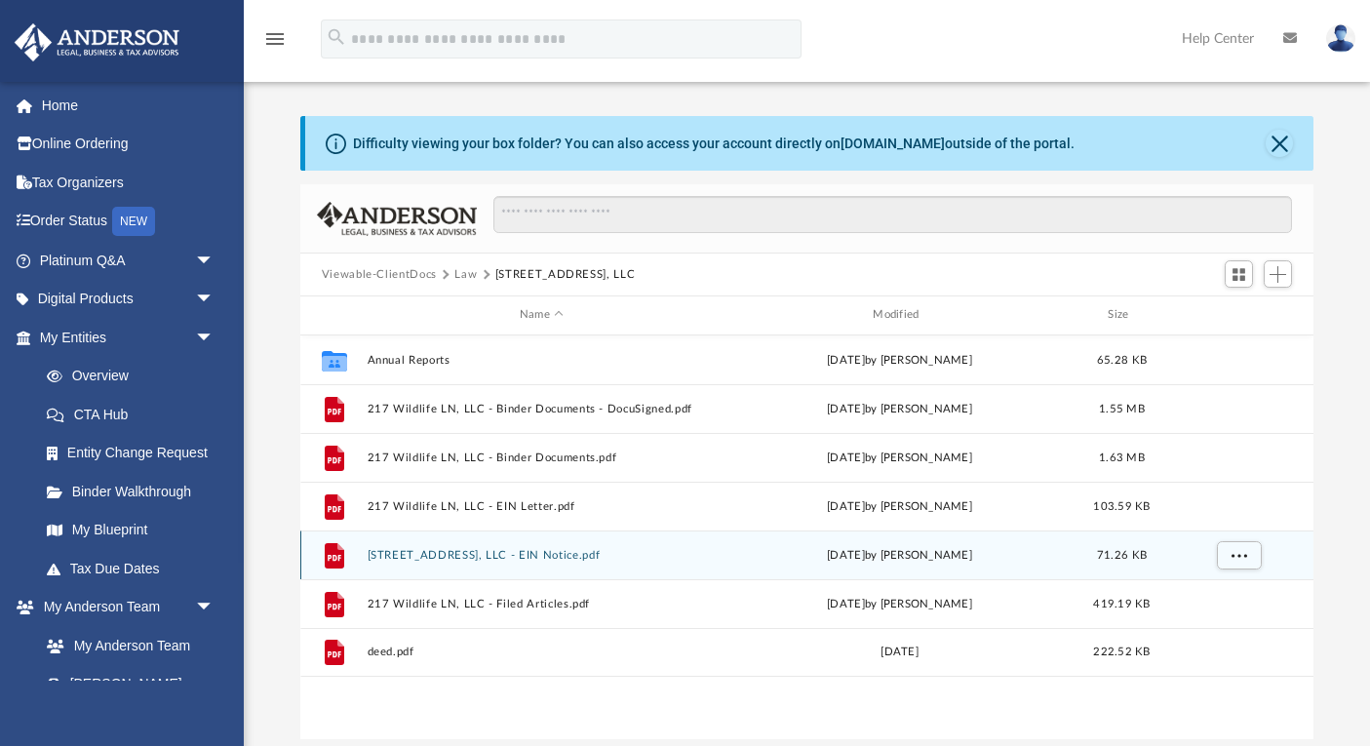
click at [417, 556] on button "[STREET_ADDRESS], LLC - EIN Notice.pdf" at bounding box center [541, 555] width 349 height 13
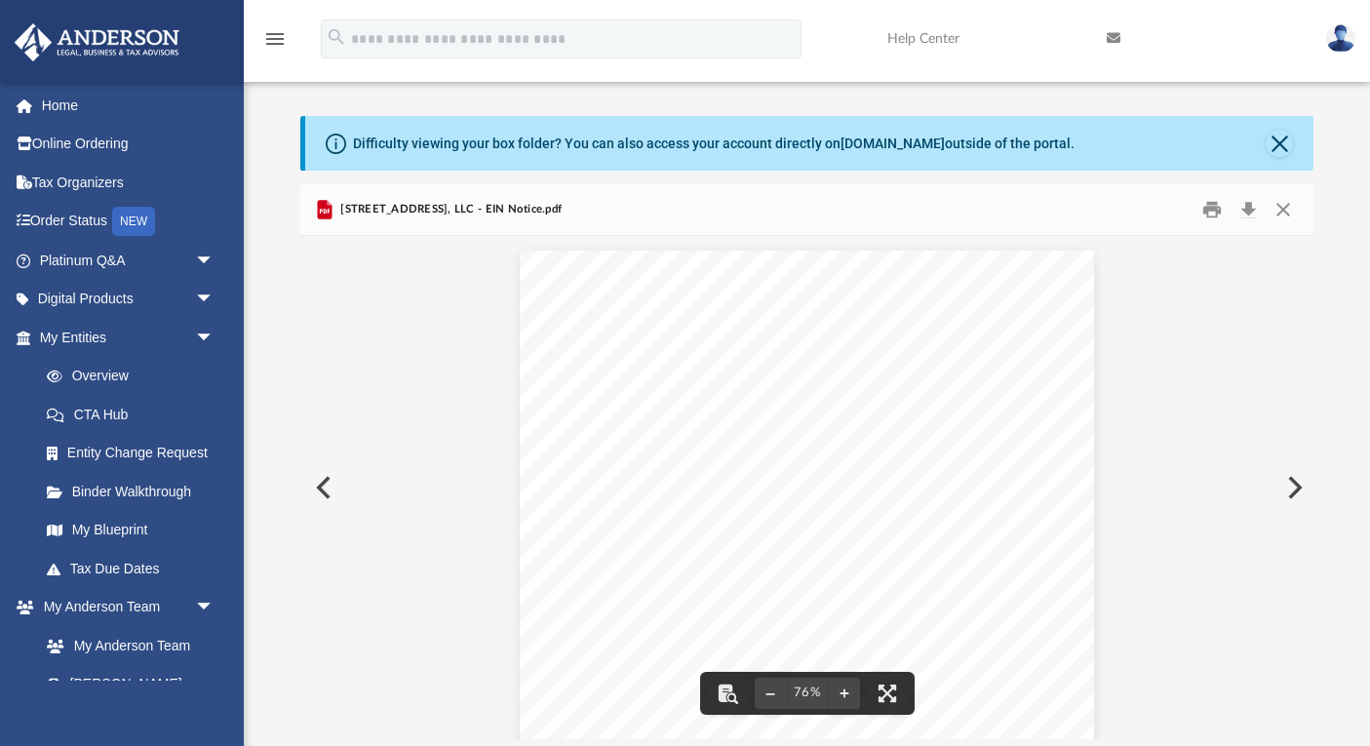
scroll to position [0, 0]
click at [1274, 141] on button "Close" at bounding box center [1278, 143] width 27 height 27
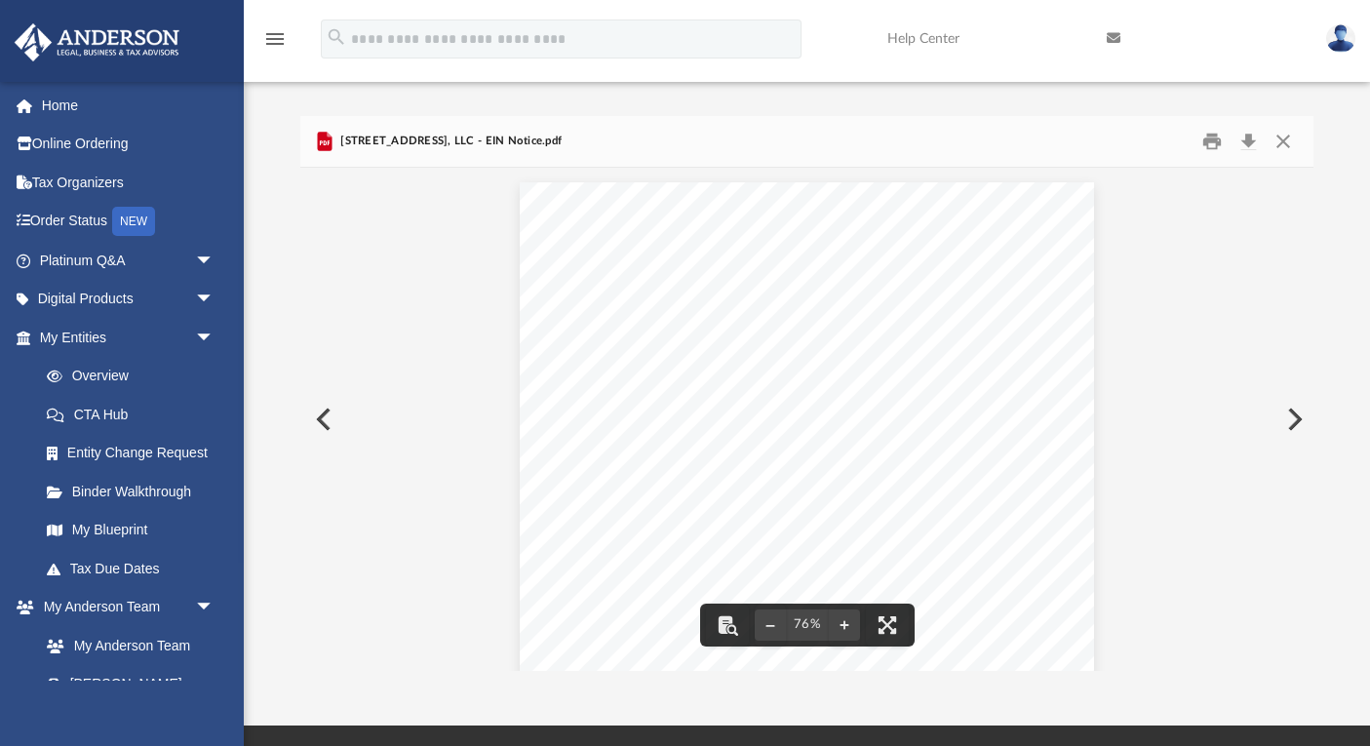
click at [317, 422] on button "Preview" at bounding box center [321, 419] width 43 height 55
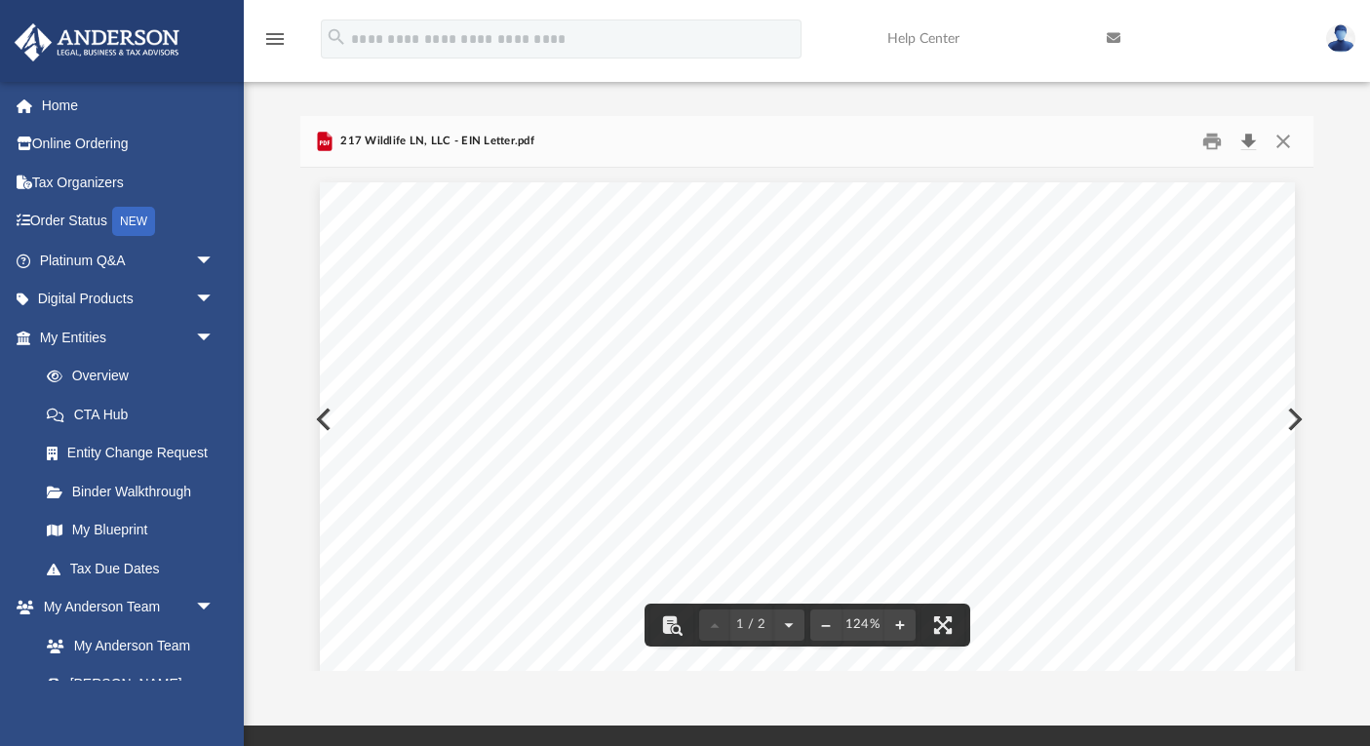
click at [1248, 137] on button "Download" at bounding box center [1247, 142] width 35 height 30
click at [316, 419] on button "Preview" at bounding box center [321, 419] width 43 height 55
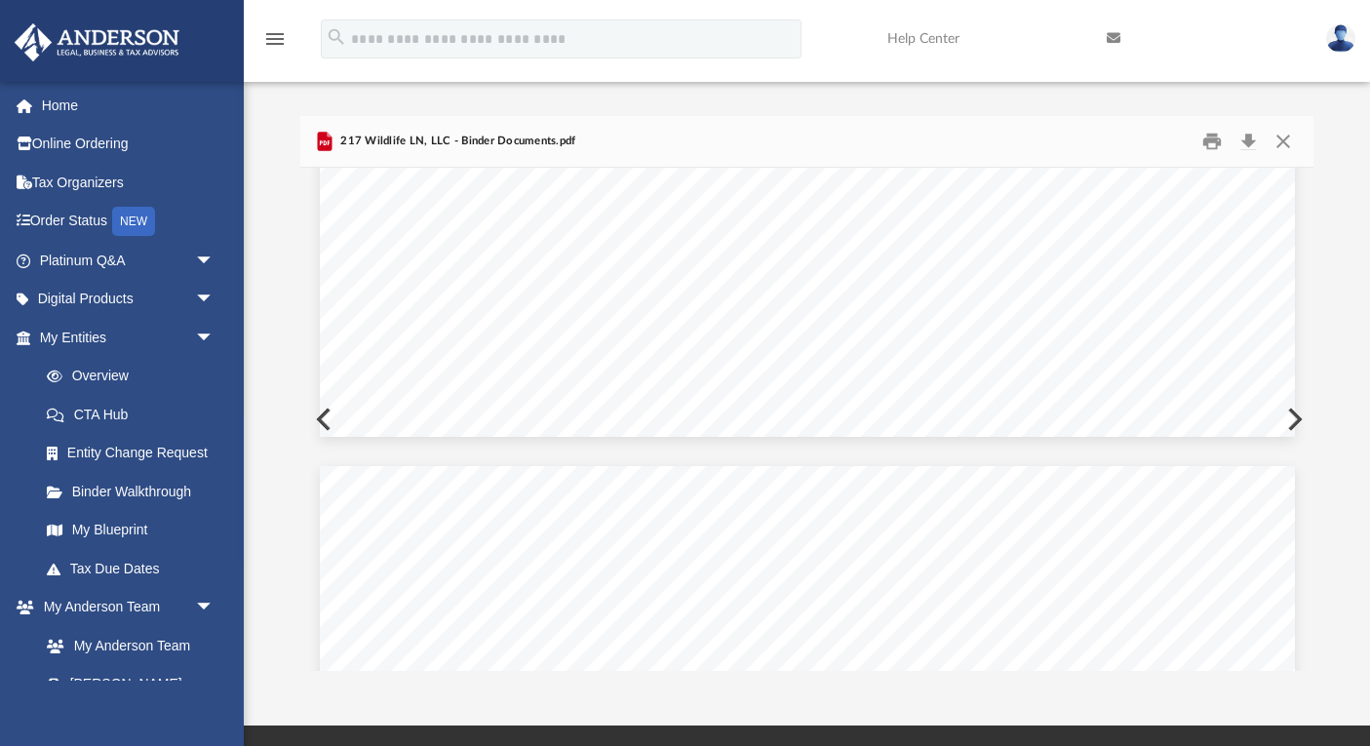
scroll to position [3612, 0]
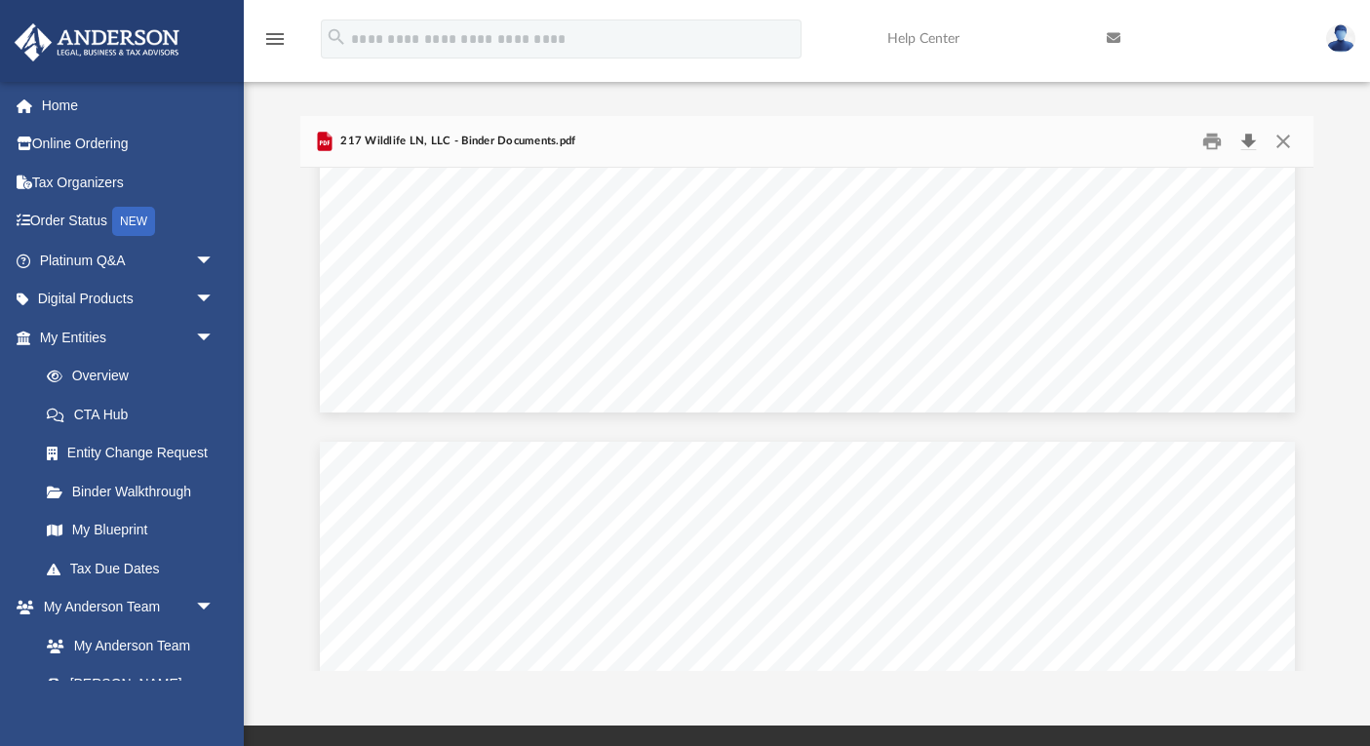
click at [1252, 142] on button "Download" at bounding box center [1247, 142] width 35 height 30
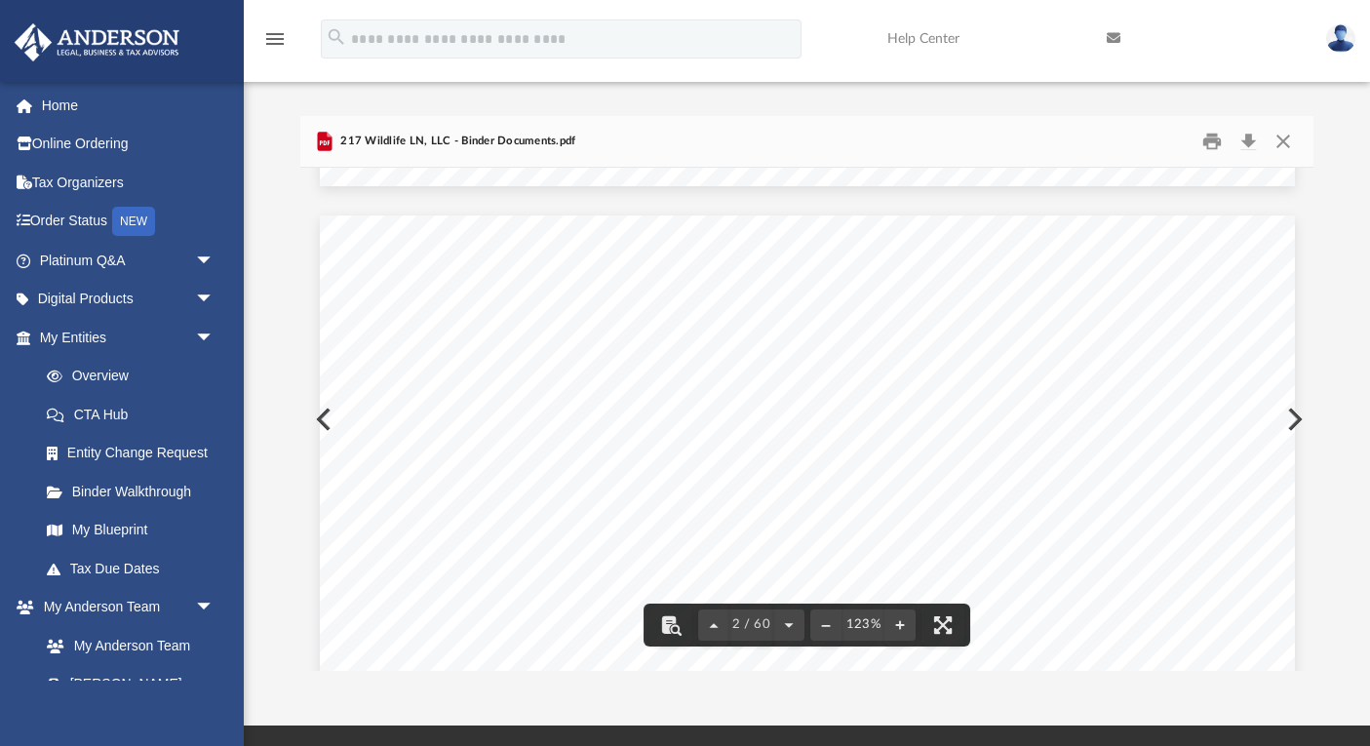
scroll to position [1357, 0]
click at [326, 418] on div "217 Wildlife LN, LLC Entity Formation Information State of Formation: [US_STATE…" at bounding box center [807, 746] width 975 height 1261
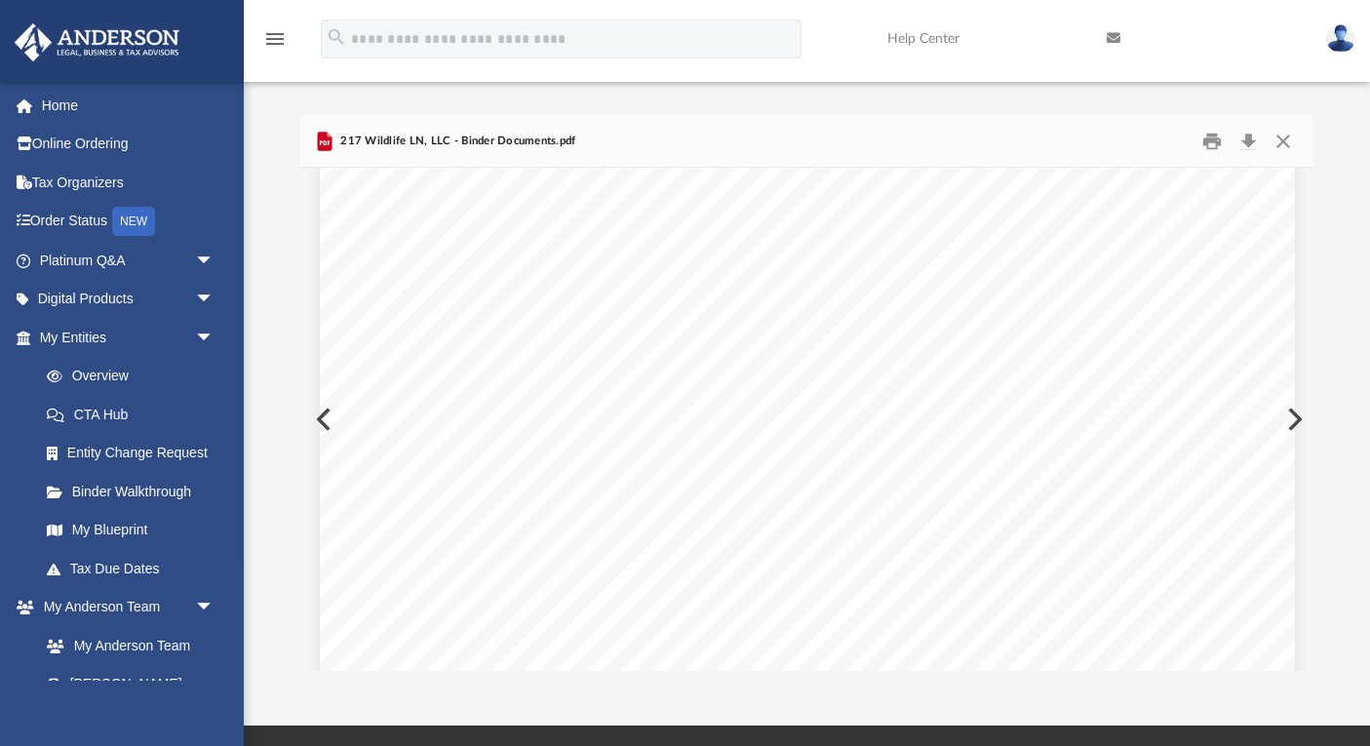
click at [318, 420] on button "Preview" at bounding box center [321, 419] width 43 height 55
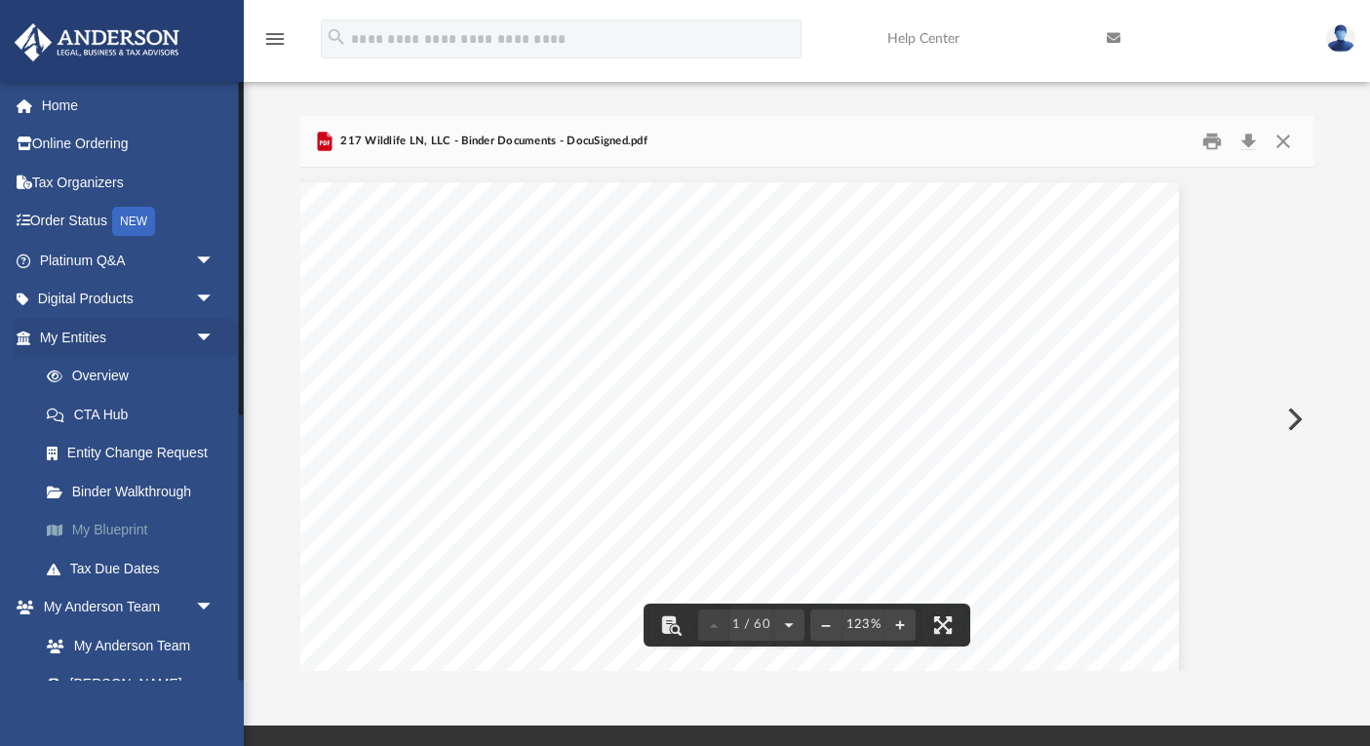
scroll to position [0, 116]
click at [1286, 419] on button "Preview" at bounding box center [1292, 419] width 43 height 55
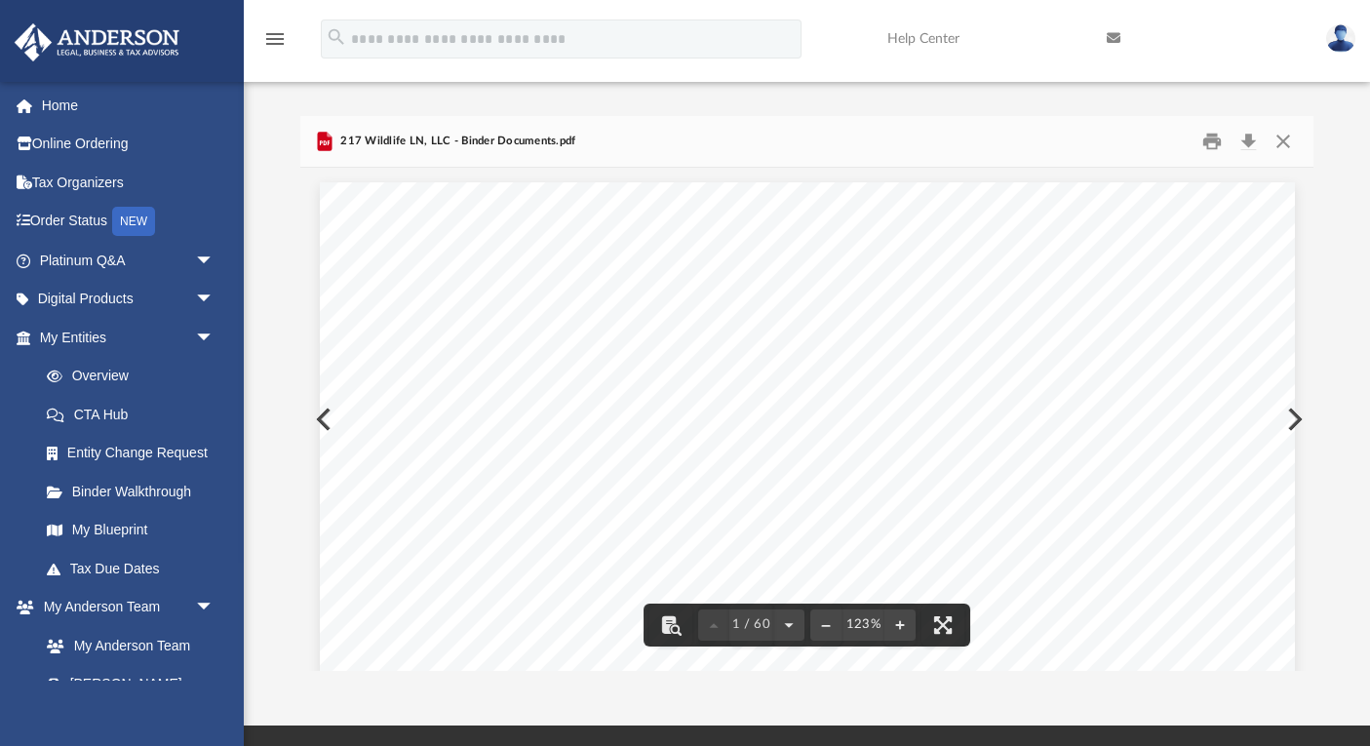
scroll to position [0, 0]
click at [317, 416] on button "Preview" at bounding box center [321, 419] width 43 height 55
click at [1249, 136] on button "Download" at bounding box center [1247, 142] width 35 height 30
